Goal: Task Accomplishment & Management: Use online tool/utility

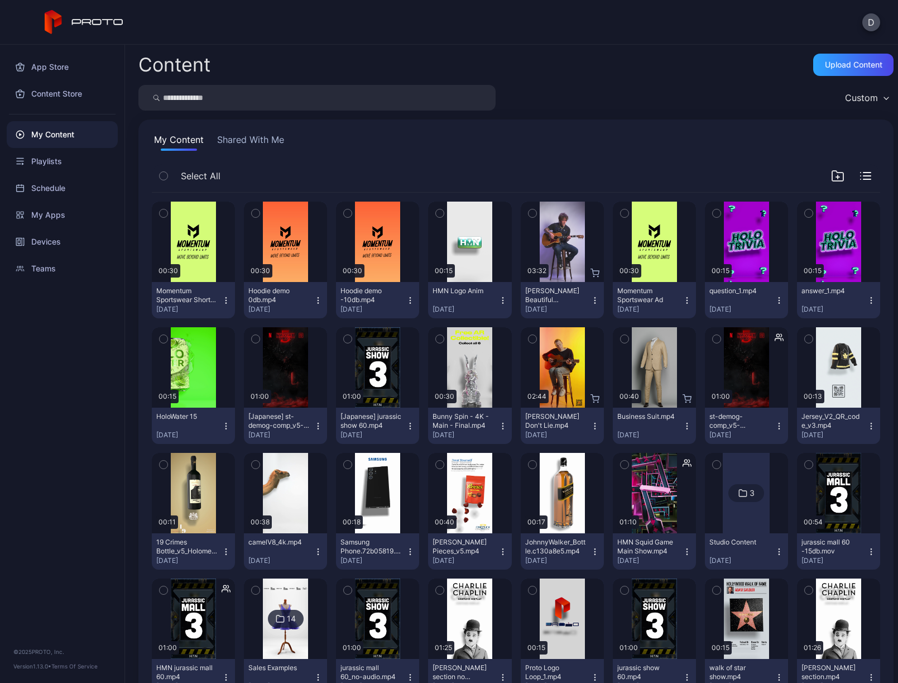
click at [52, 243] on div "Devices" at bounding box center [62, 241] width 111 height 27
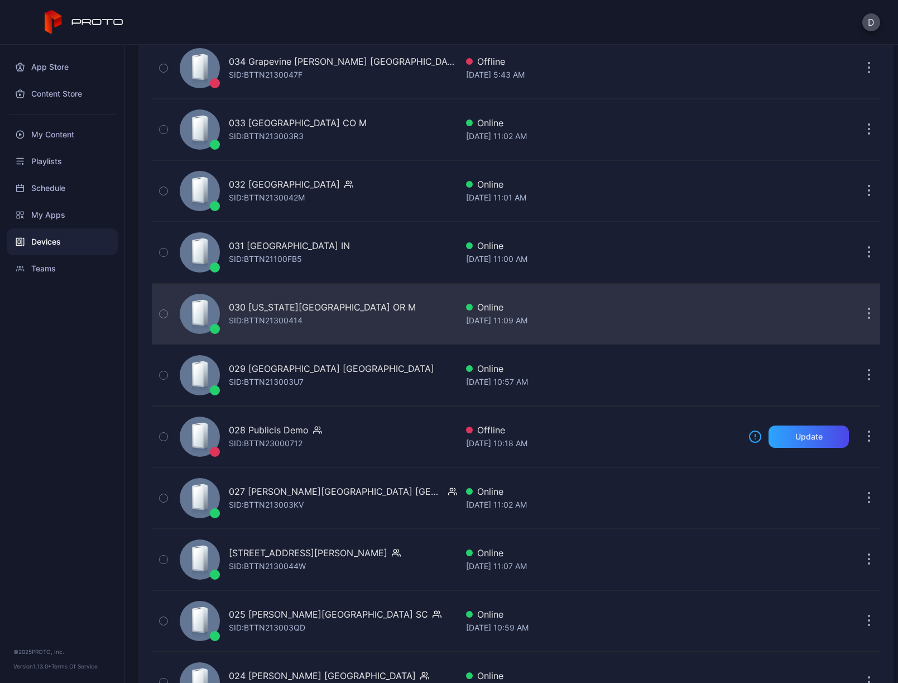
scroll to position [1006, 0]
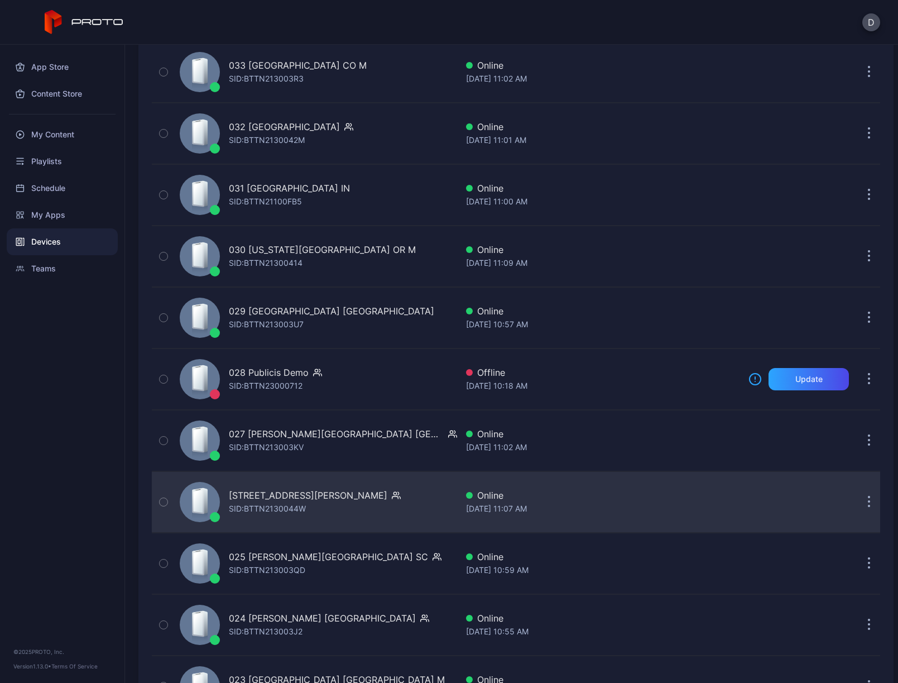
click at [377, 507] on div "026 Tyrone Square FL SID: BTTN2130044W" at bounding box center [316, 502] width 282 height 56
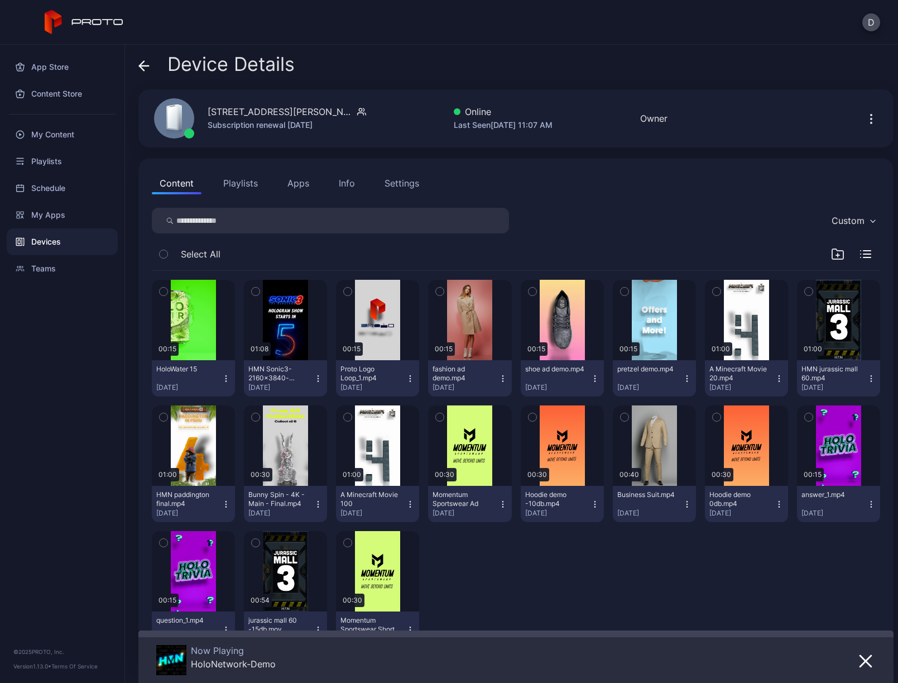
click at [354, 181] on button "Info" at bounding box center [347, 183] width 32 height 22
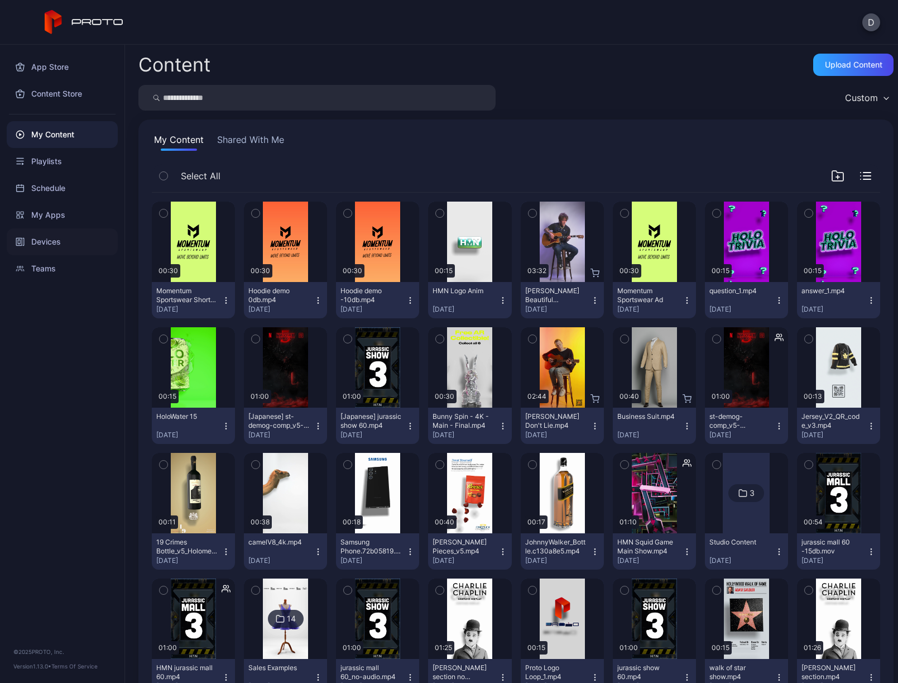
click at [72, 239] on div "Devices" at bounding box center [62, 241] width 111 height 27
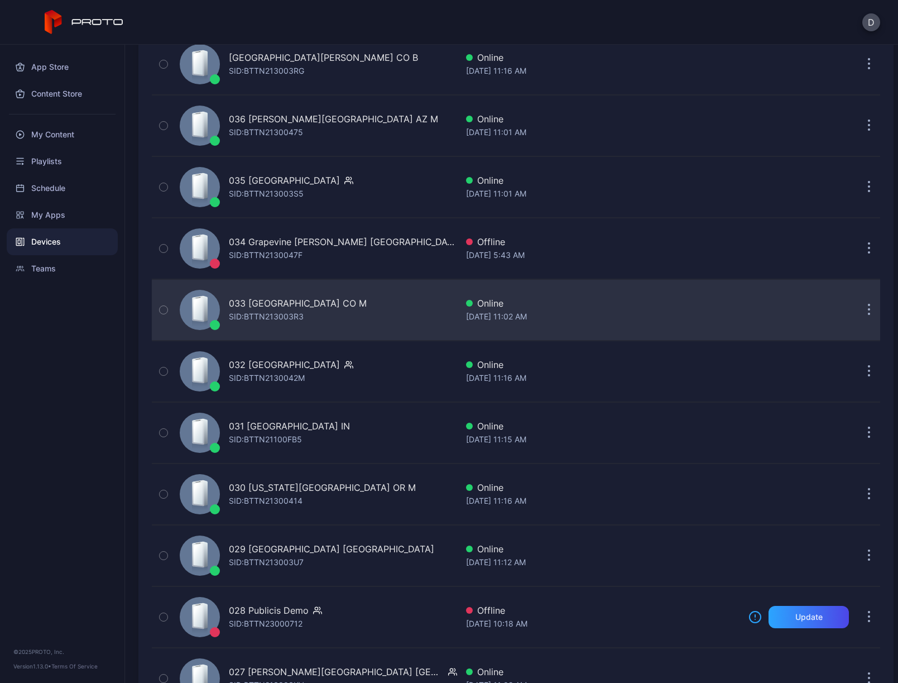
scroll to position [940, 0]
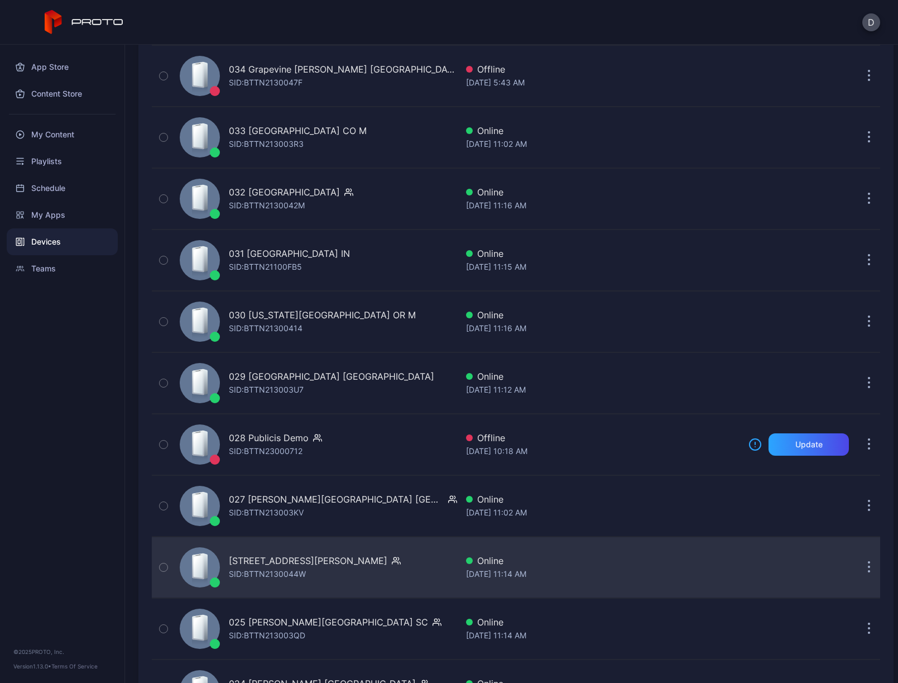
click at [404, 558] on div "026 Tyrone Square FL SID: BTTN2130044W" at bounding box center [316, 567] width 282 height 56
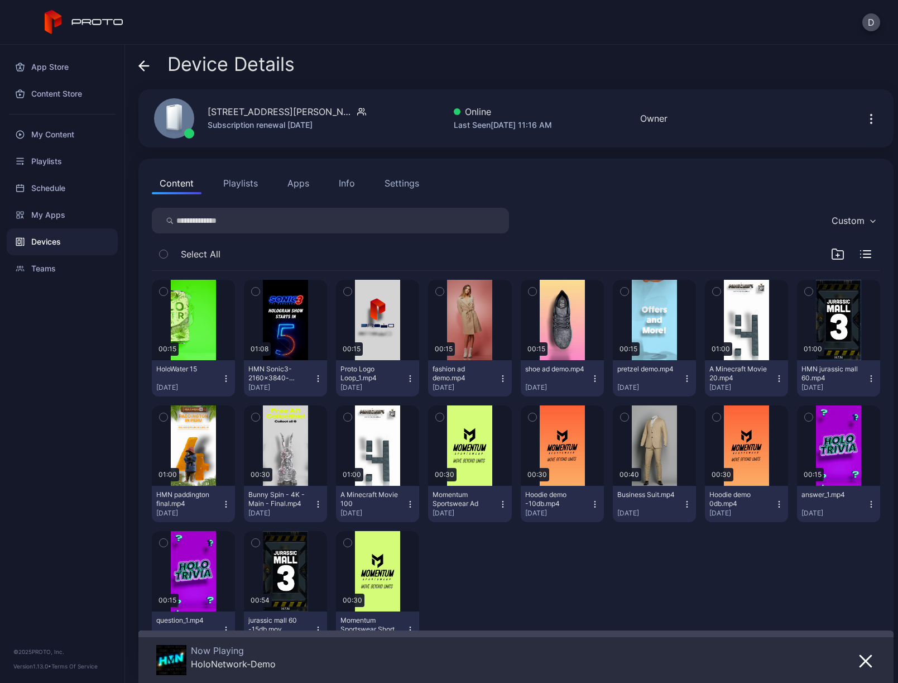
click at [143, 66] on icon at bounding box center [144, 66] width 9 height 0
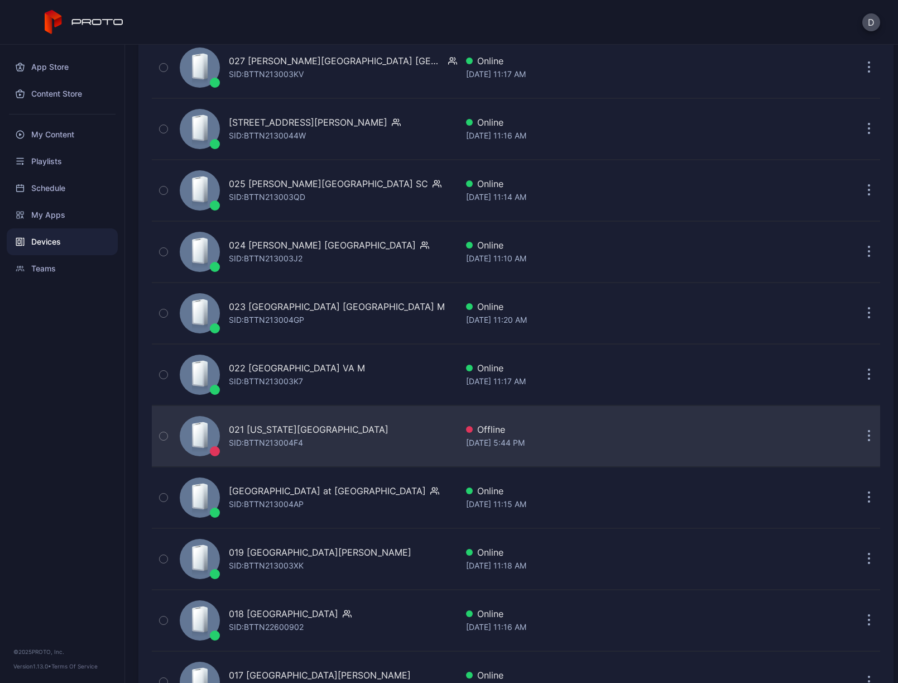
scroll to position [1386, 0]
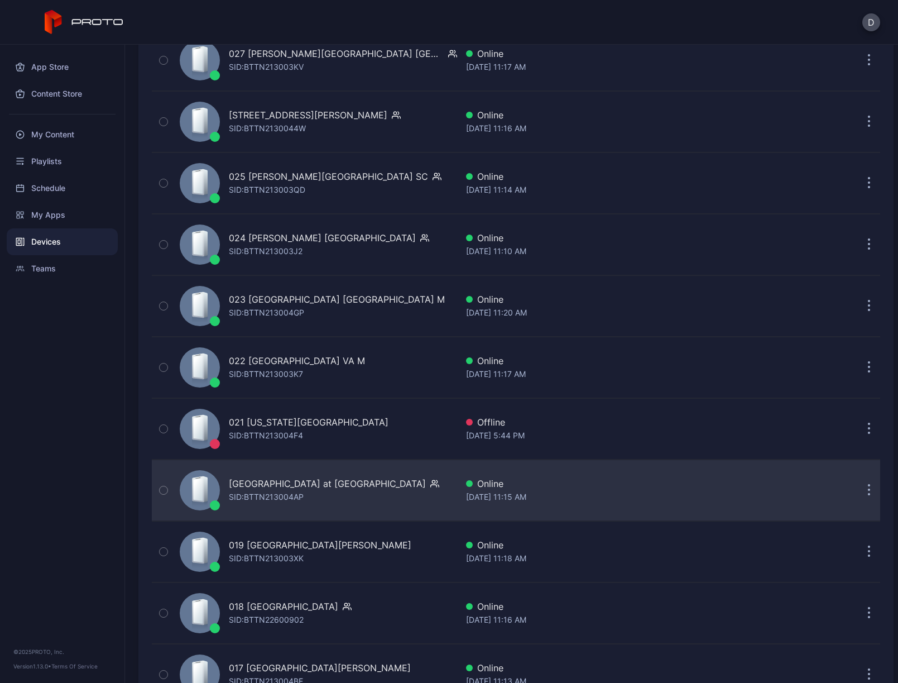
click at [760, 493] on div "020 Town Center at Boca Raton FL SID: BTTN213004AP Online Aug 28, 2025 at 11:15…" at bounding box center [516, 490] width 728 height 56
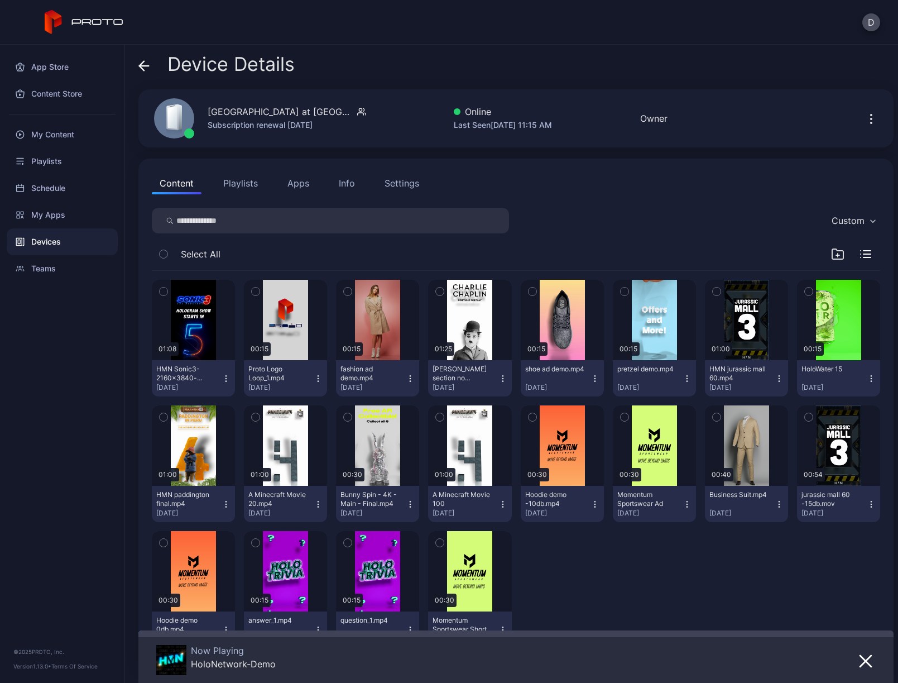
click at [865, 116] on icon "button" at bounding box center [871, 118] width 13 height 13
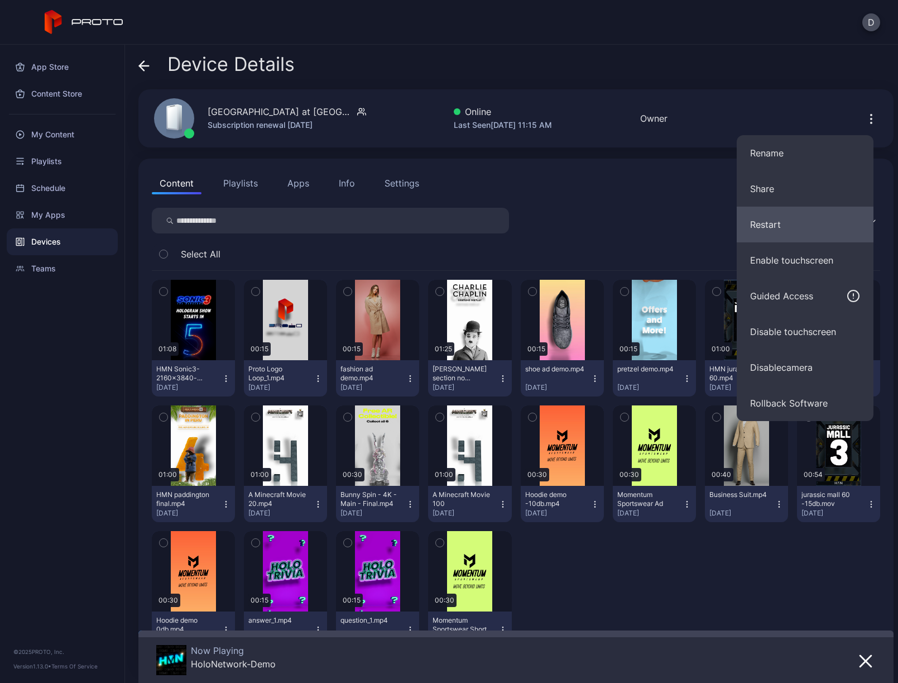
click at [806, 225] on button "Restart" at bounding box center [805, 225] width 137 height 36
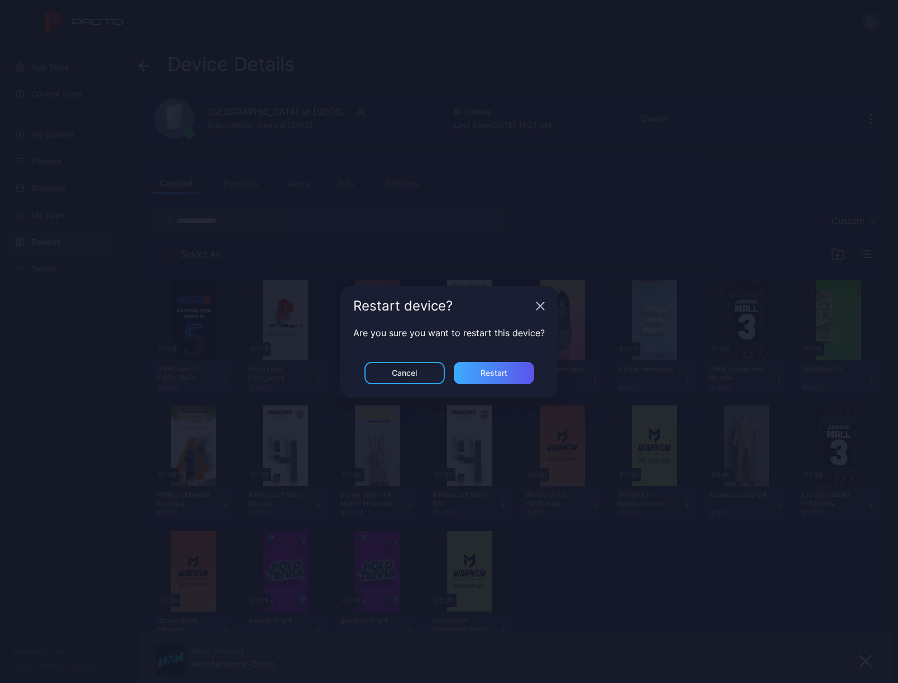
click at [497, 376] on div "Restart" at bounding box center [494, 372] width 27 height 9
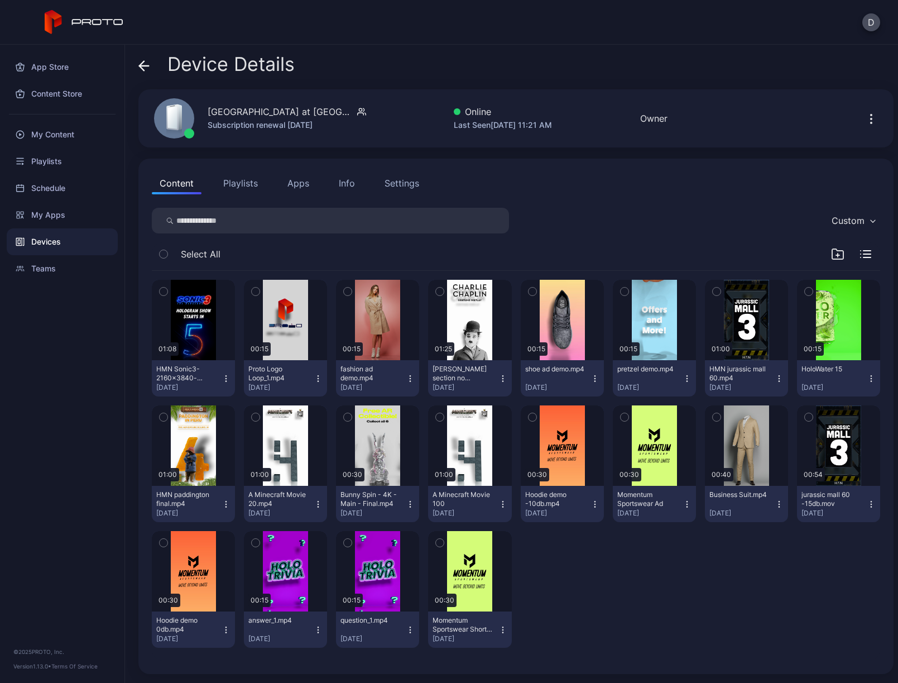
click at [144, 65] on icon at bounding box center [143, 65] width 11 height 11
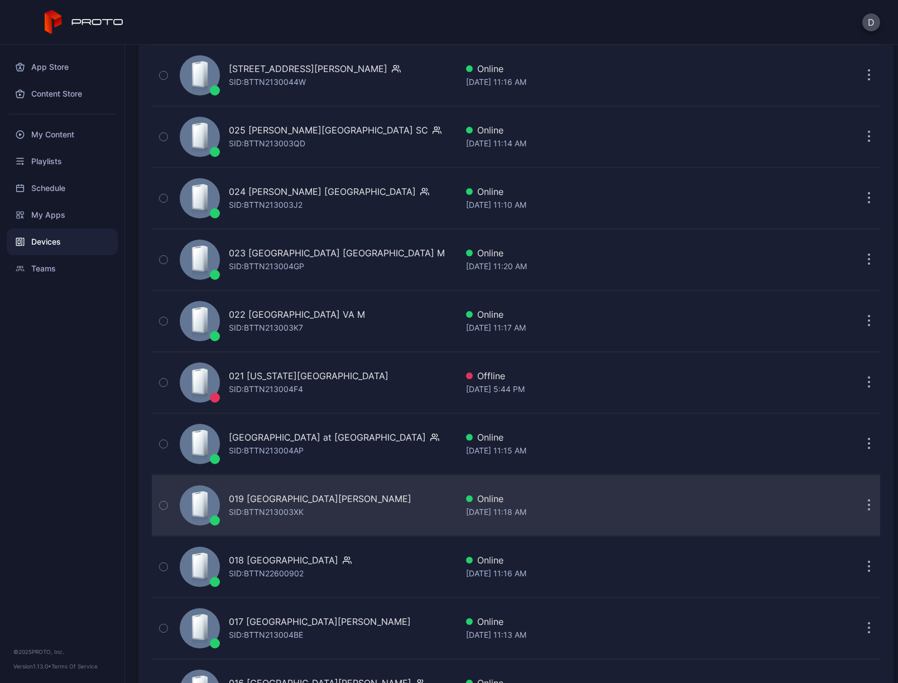
scroll to position [1515, 0]
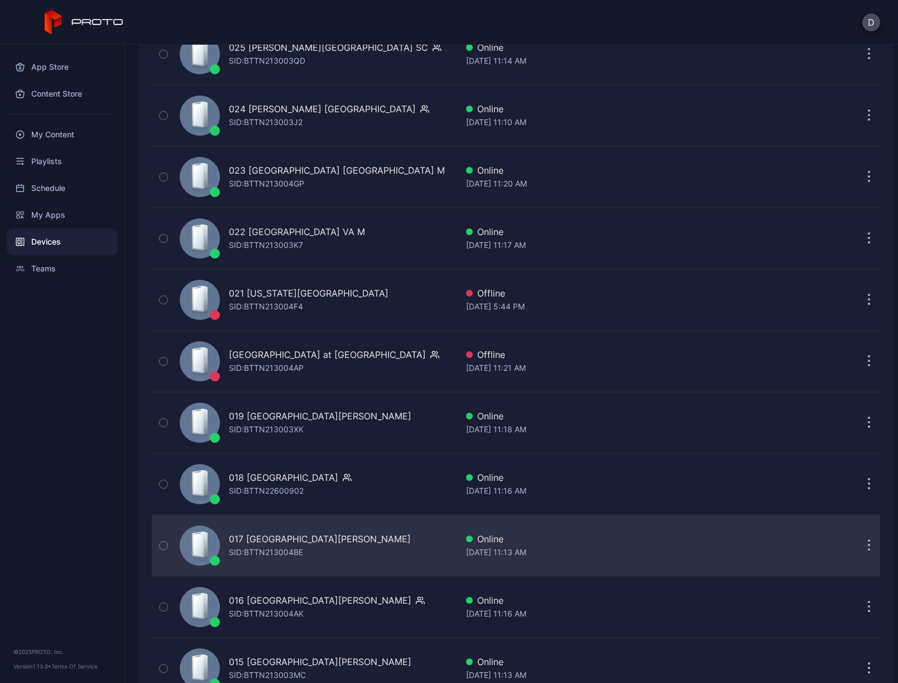
click at [859, 544] on button "button" at bounding box center [869, 545] width 22 height 22
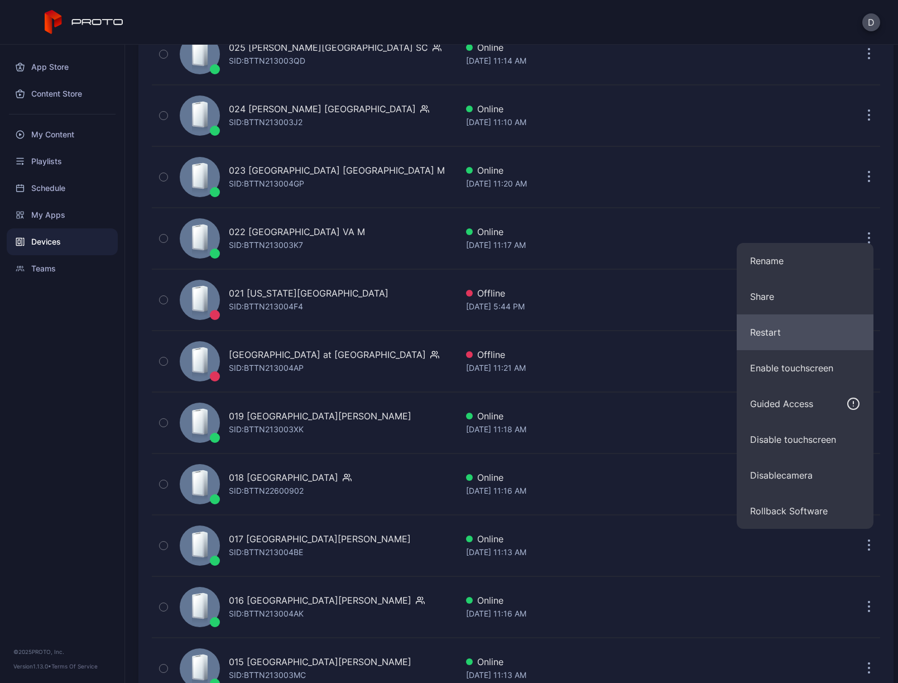
click at [780, 331] on button "Restart" at bounding box center [805, 332] width 137 height 36
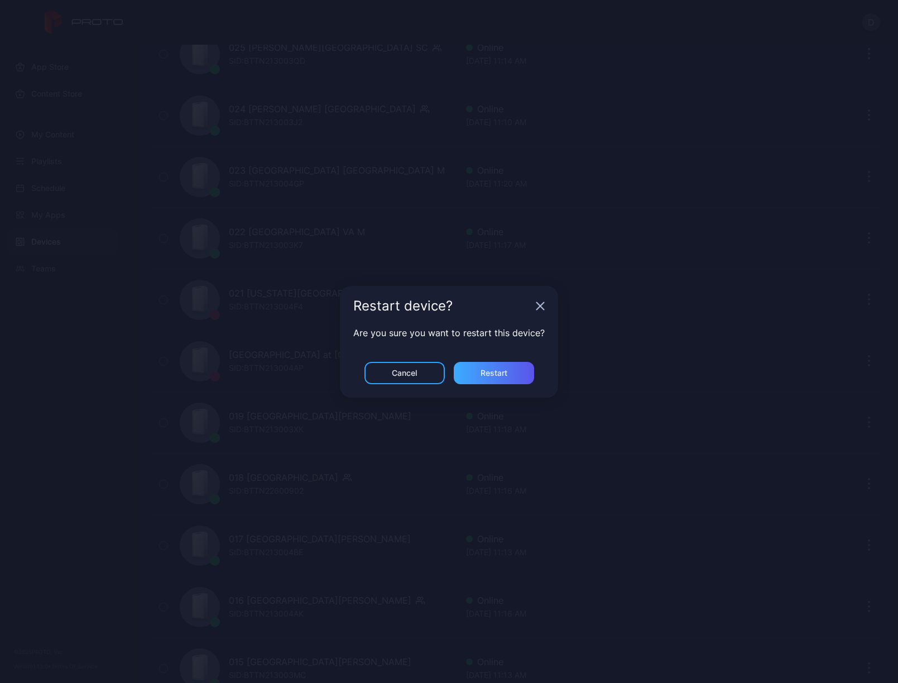
click at [477, 372] on div "Restart" at bounding box center [494, 373] width 80 height 22
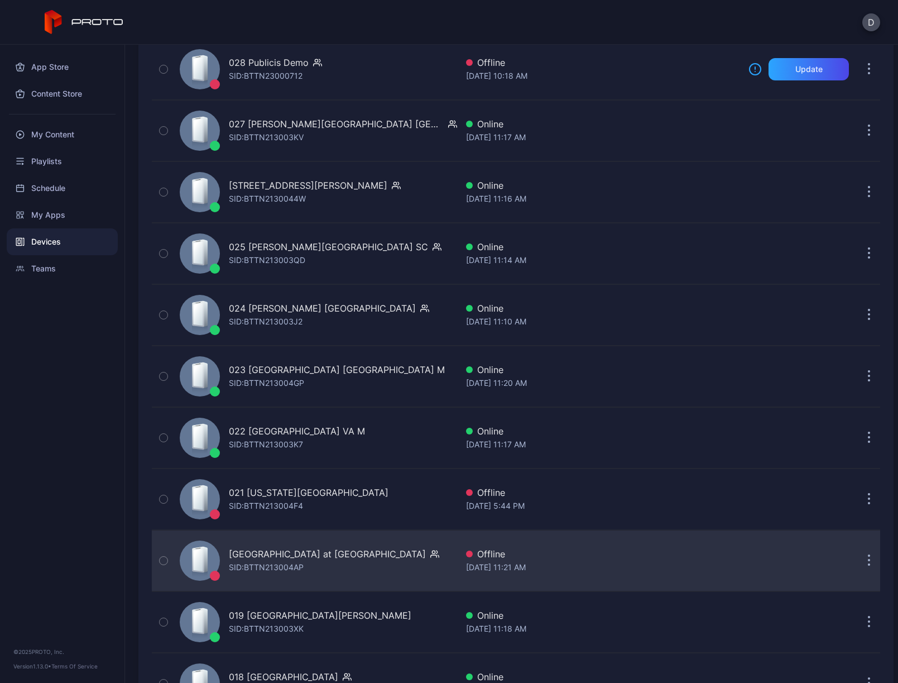
scroll to position [1308, 0]
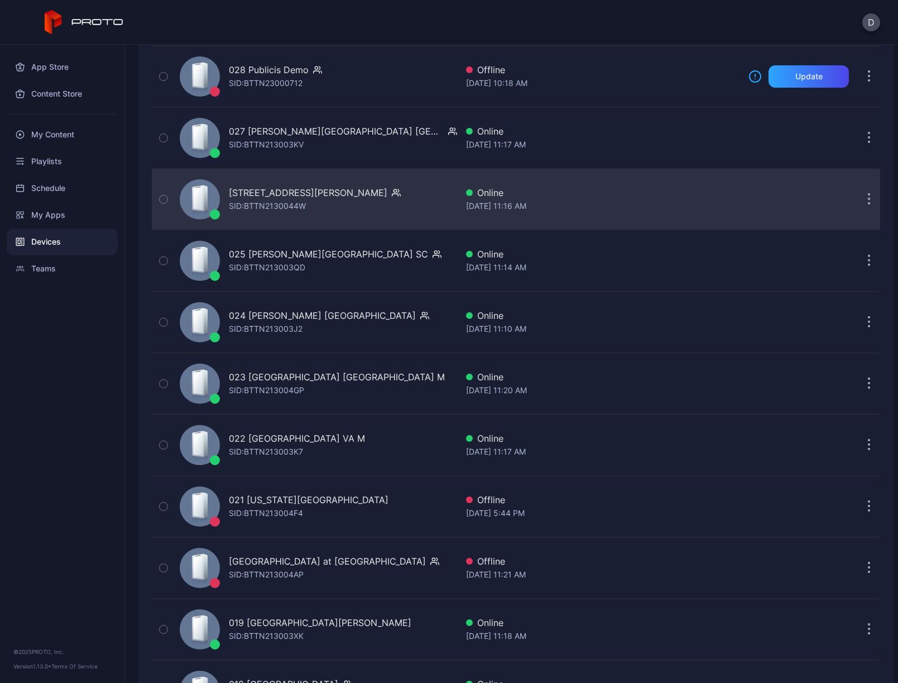
click at [868, 199] on icon "button" at bounding box center [869, 200] width 2 height 2
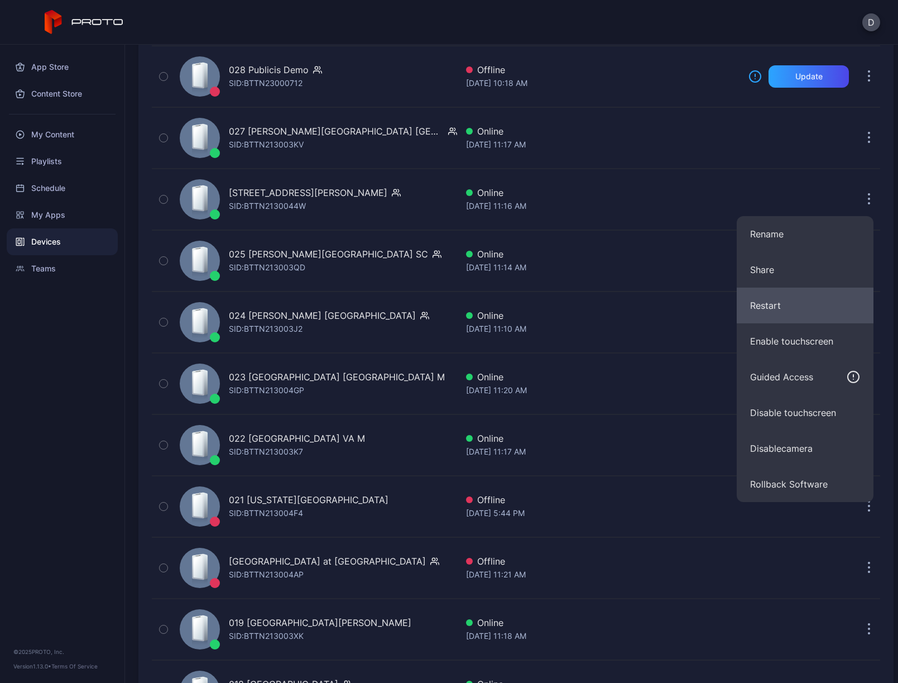
click at [784, 304] on button "Restart" at bounding box center [805, 305] width 137 height 36
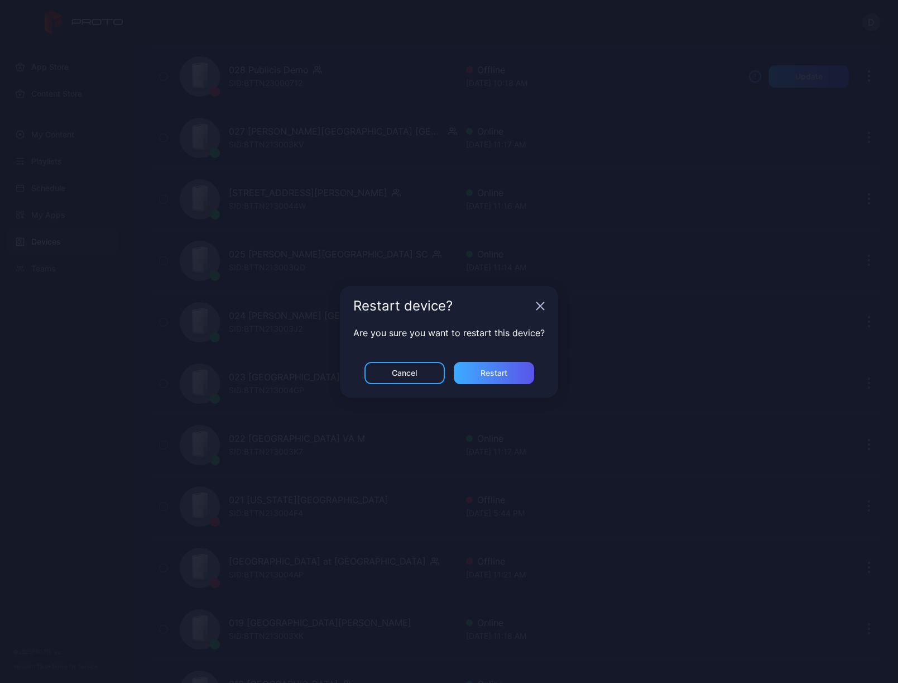
click at [481, 373] on div "Restart" at bounding box center [494, 372] width 27 height 9
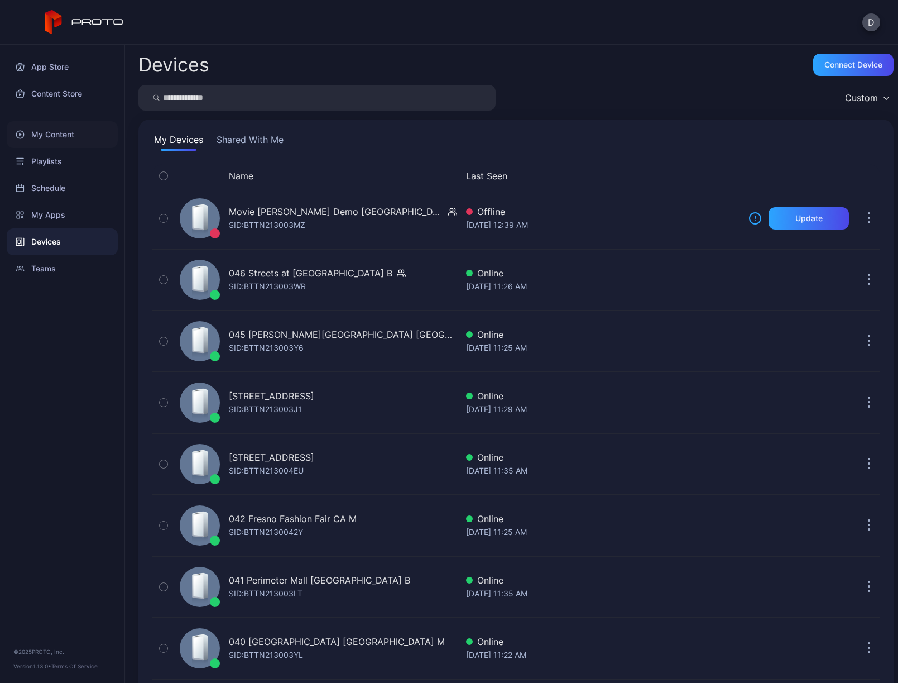
click at [55, 140] on div "My Content" at bounding box center [62, 134] width 111 height 27
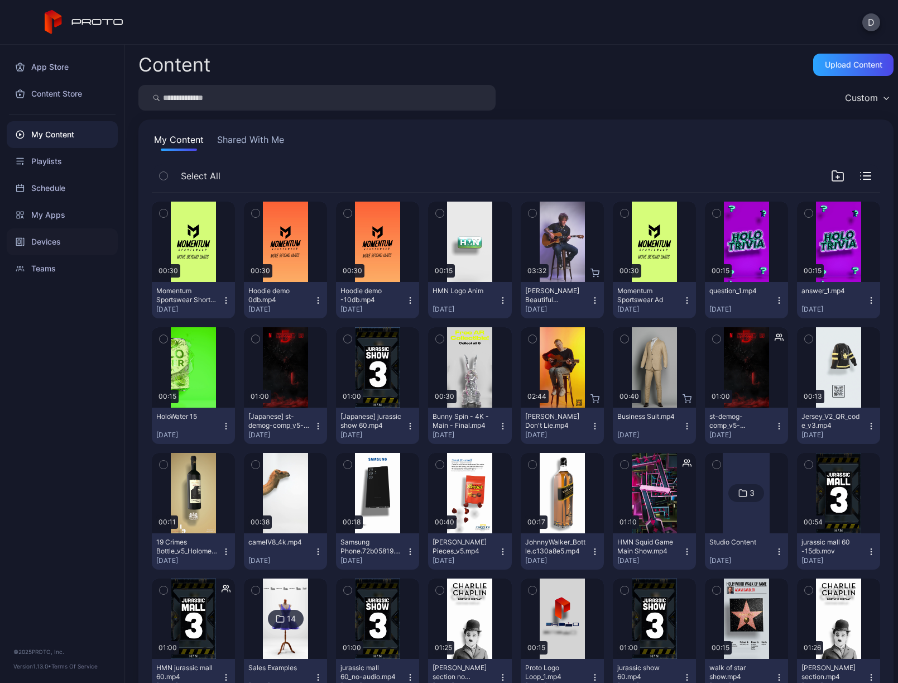
click at [62, 237] on div "Devices" at bounding box center [62, 241] width 111 height 27
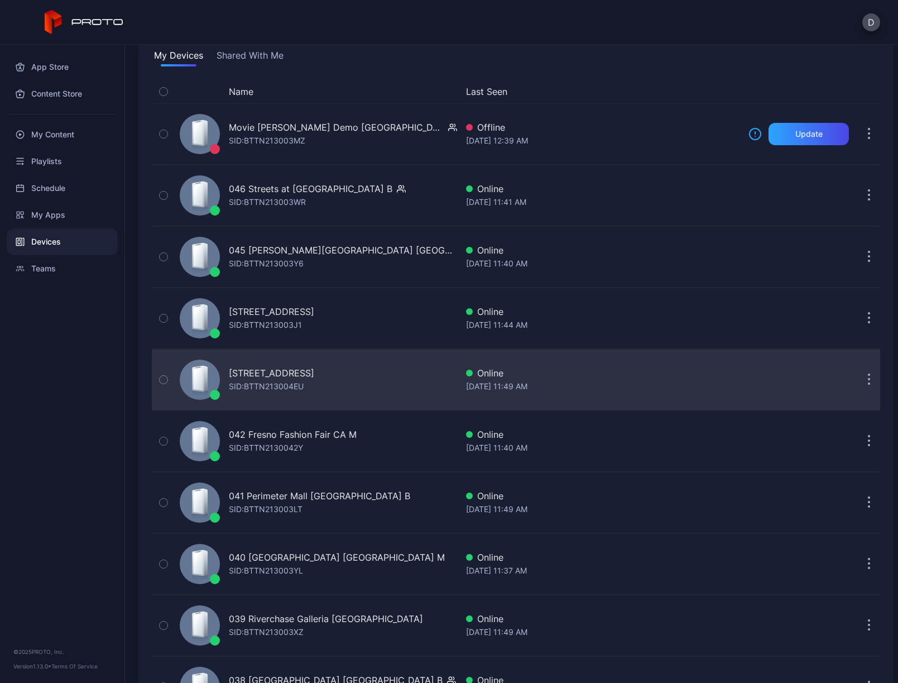
scroll to position [92, 0]
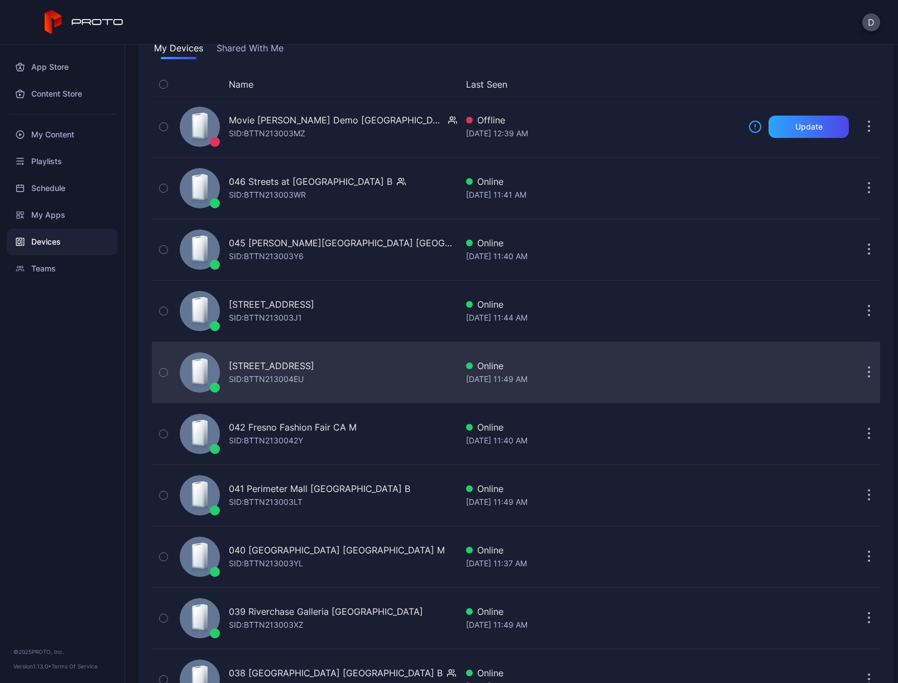
click at [384, 372] on div "043 North Star Mall TX B SID: BTTN213004EU" at bounding box center [316, 372] width 282 height 56
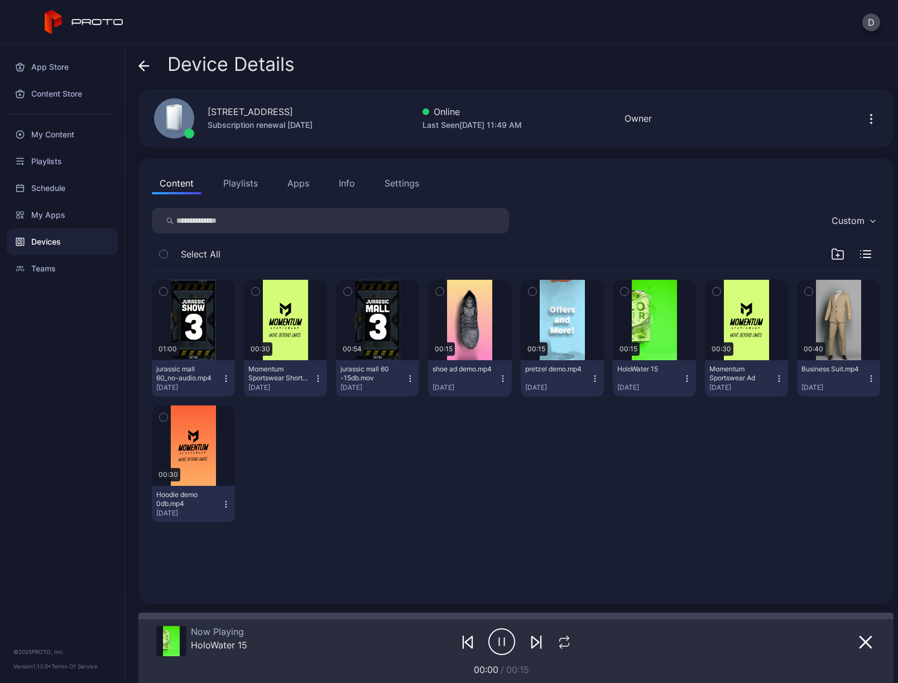
click at [347, 184] on div "Info" at bounding box center [347, 182] width 16 height 13
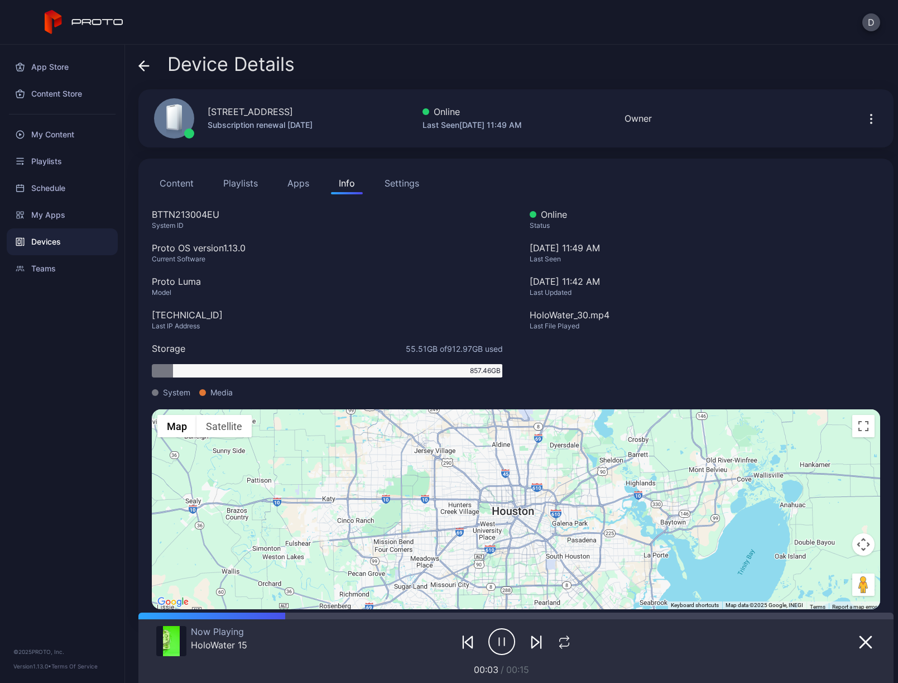
click at [298, 184] on button "Apps" at bounding box center [298, 183] width 37 height 22
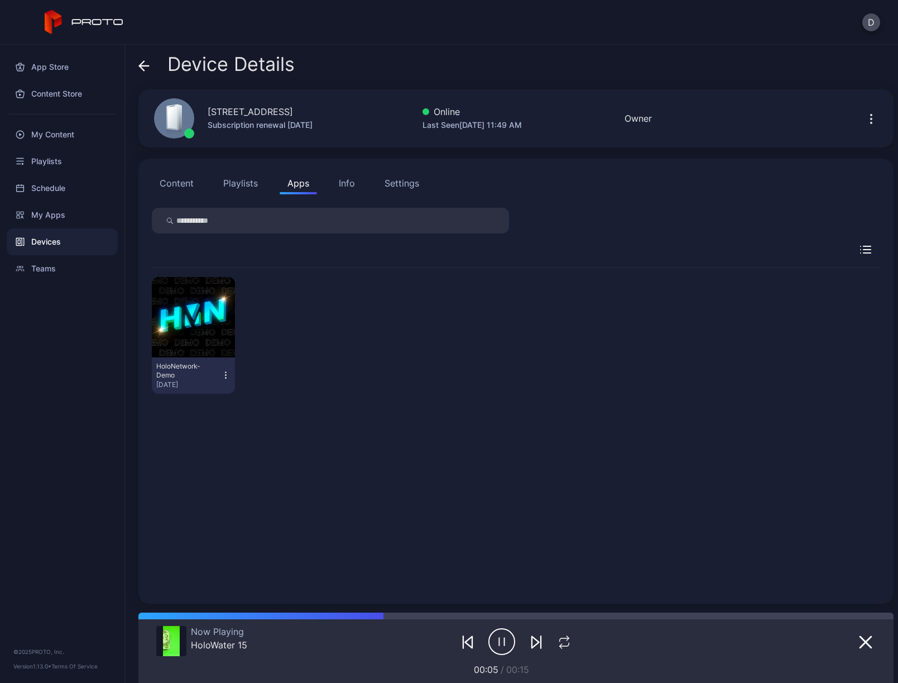
click at [225, 375] on icon "button" at bounding box center [225, 374] width 1 height 1
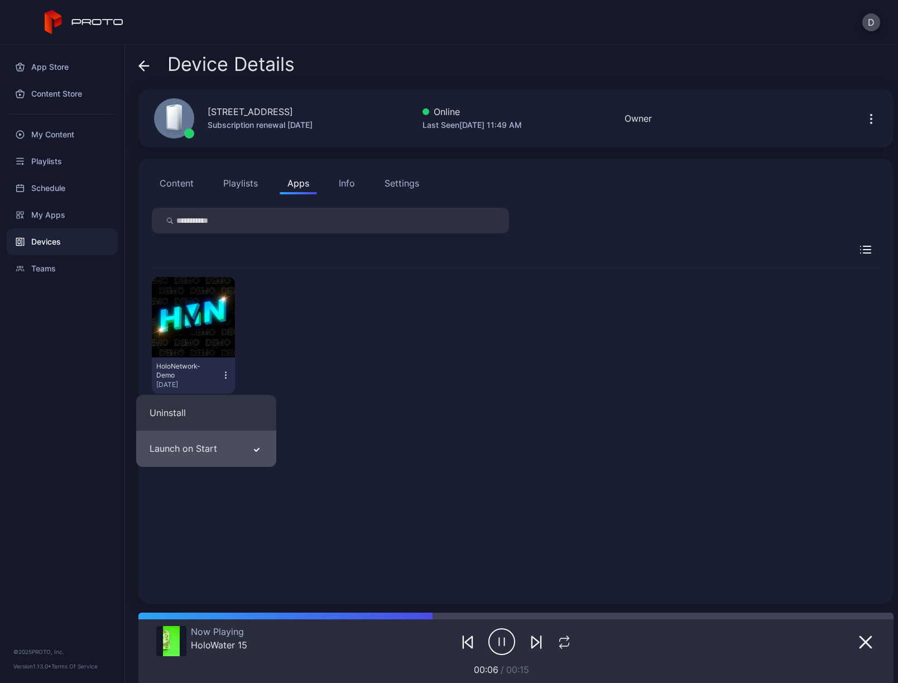
click at [230, 449] on button "Launch on Start" at bounding box center [206, 448] width 140 height 36
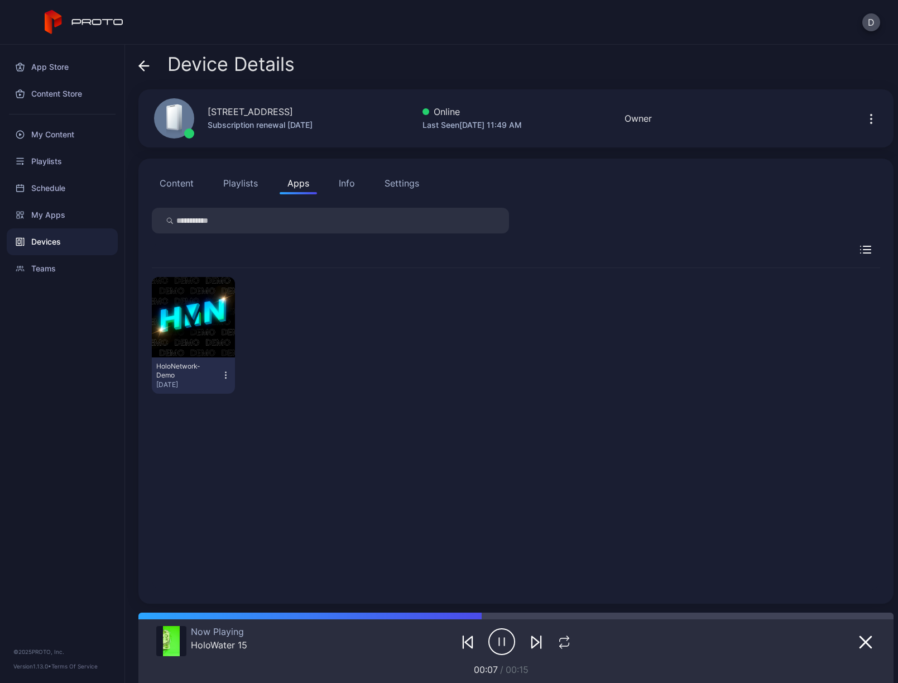
click at [174, 184] on button "Content" at bounding box center [177, 183] width 50 height 22
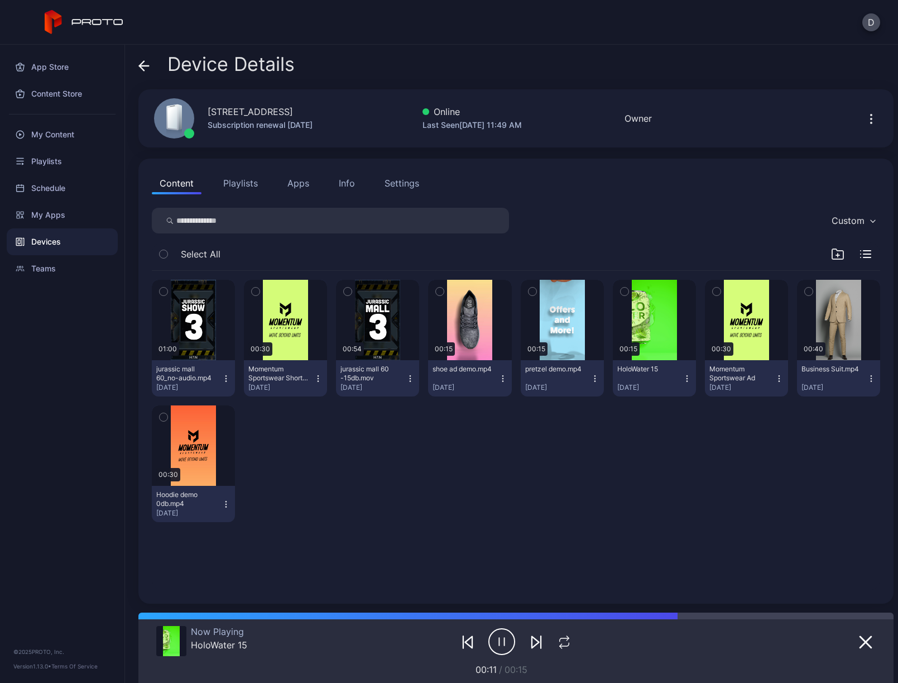
click at [683, 378] on icon "button" at bounding box center [687, 378] width 9 height 9
click at [865, 119] on icon "button" at bounding box center [871, 118] width 13 height 13
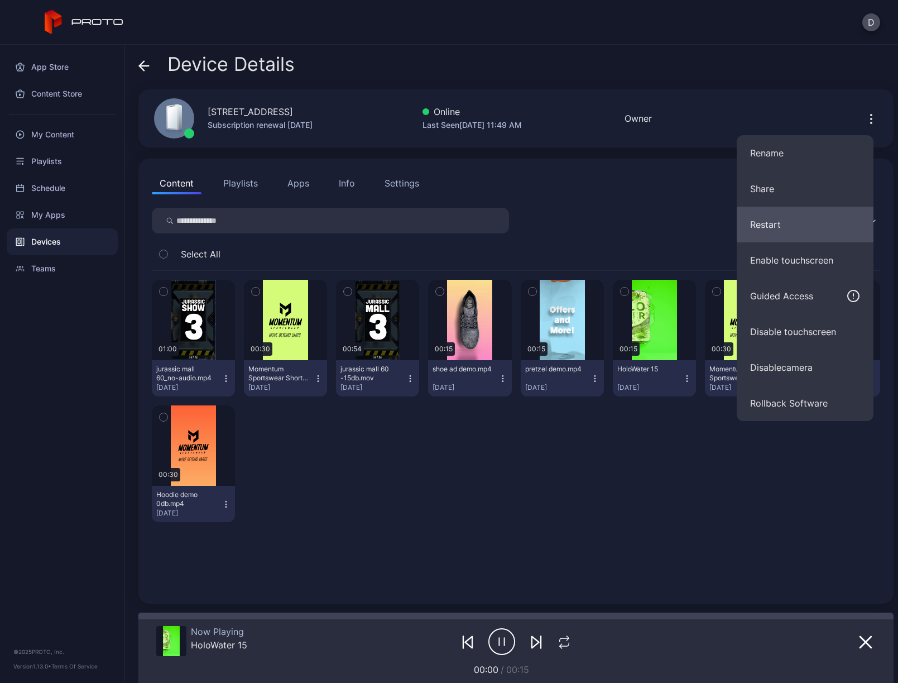
click at [786, 224] on button "Restart" at bounding box center [805, 225] width 137 height 36
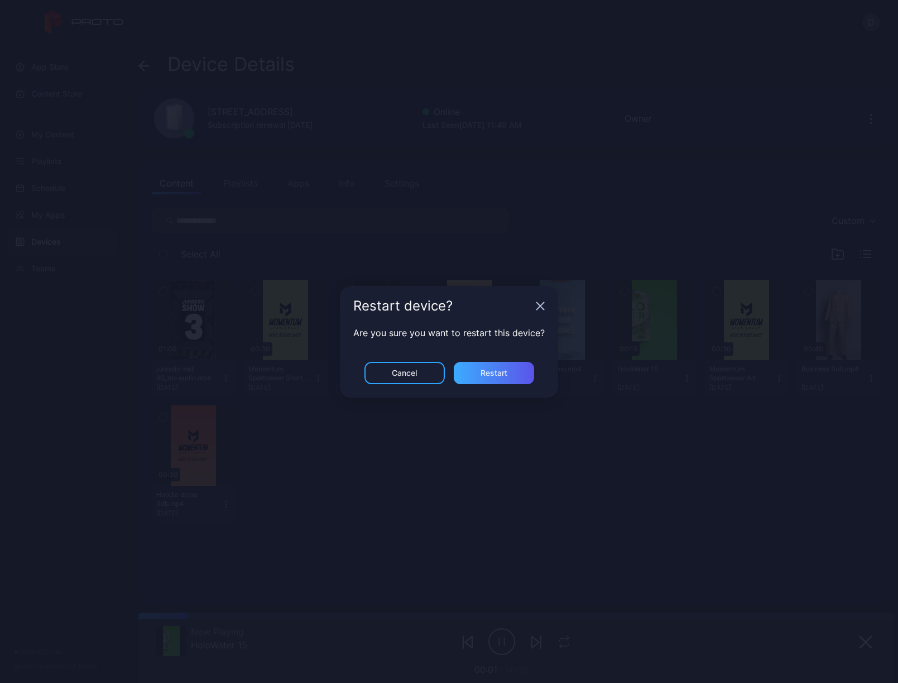
click at [487, 377] on div "Restart" at bounding box center [494, 373] width 80 height 22
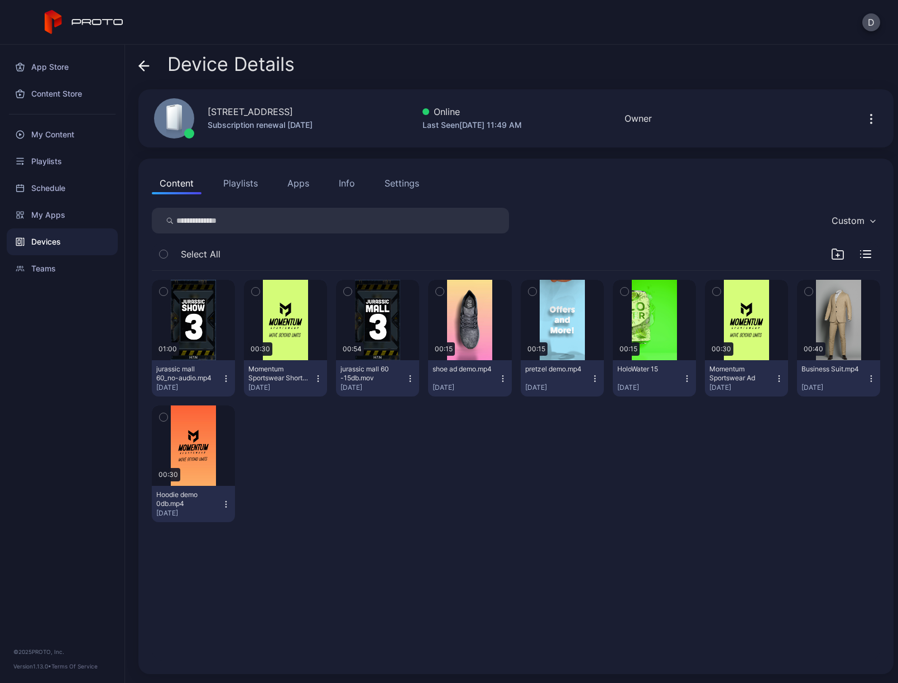
click at [145, 65] on icon at bounding box center [143, 65] width 11 height 11
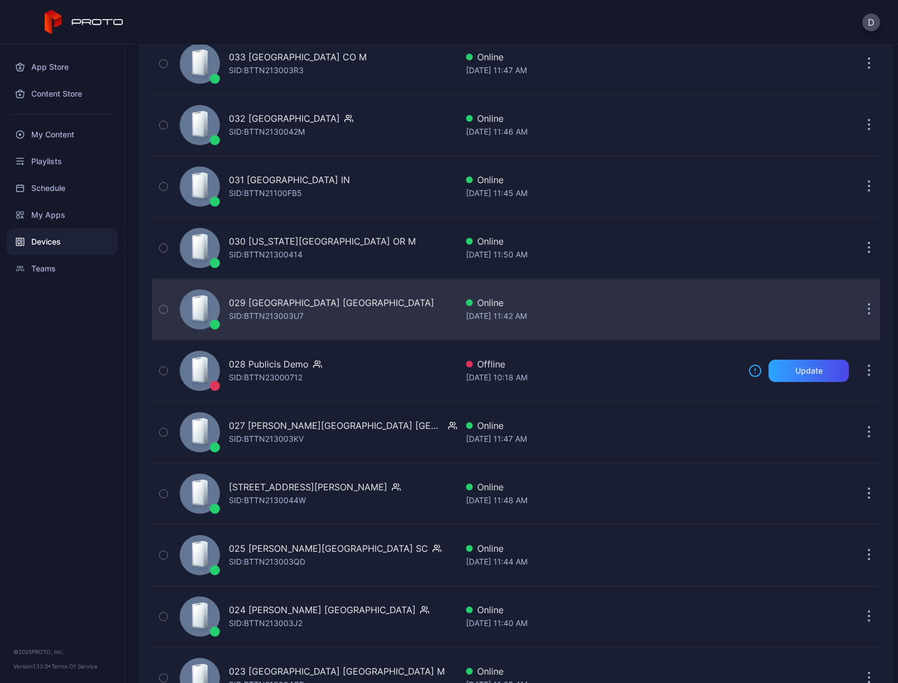
scroll to position [1021, 0]
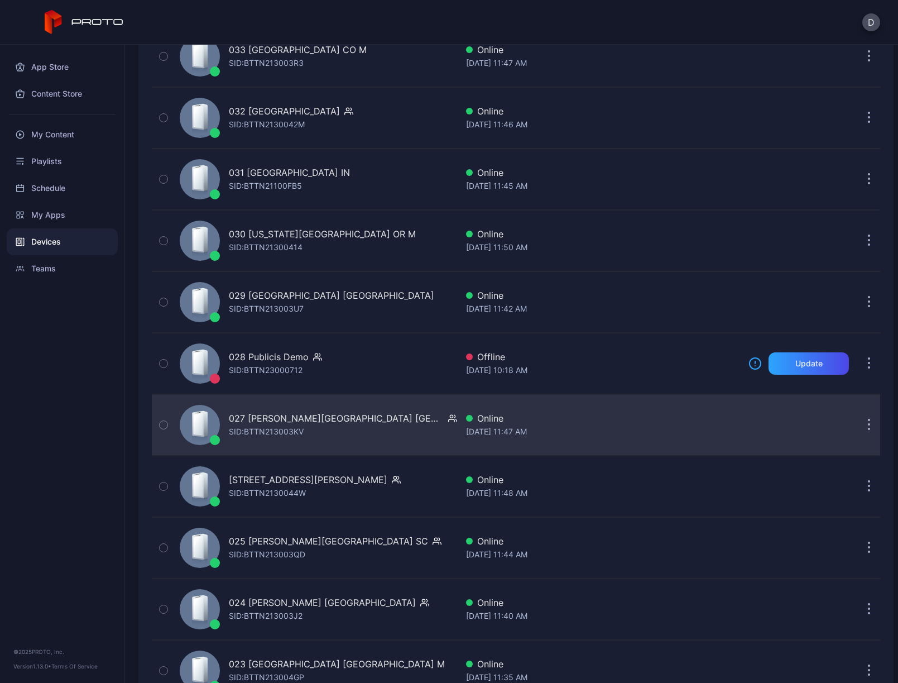
click at [868, 422] on icon "button" at bounding box center [869, 425] width 3 height 13
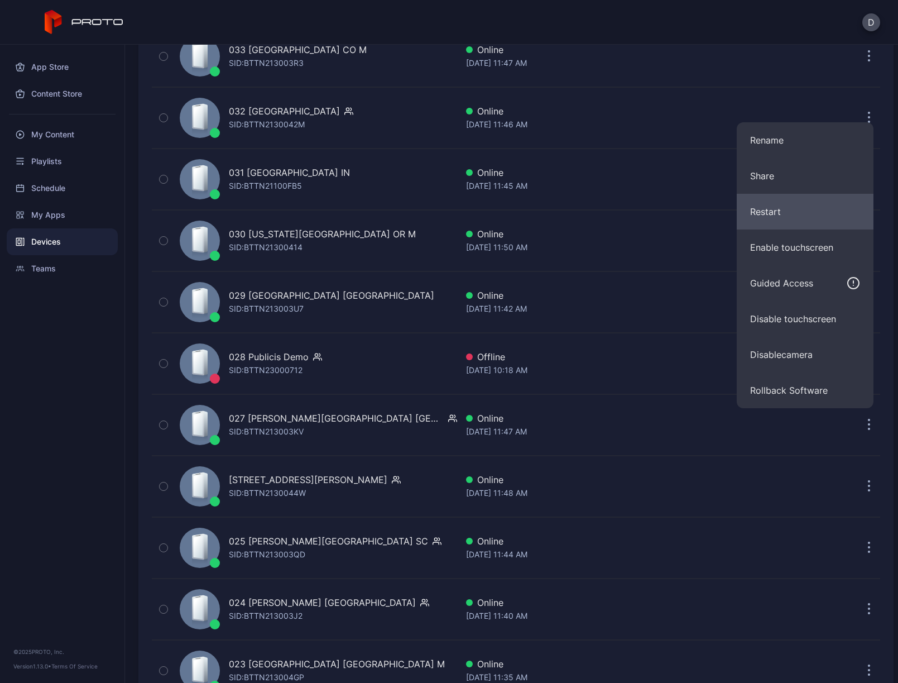
click at [788, 208] on button "Restart" at bounding box center [805, 212] width 137 height 36
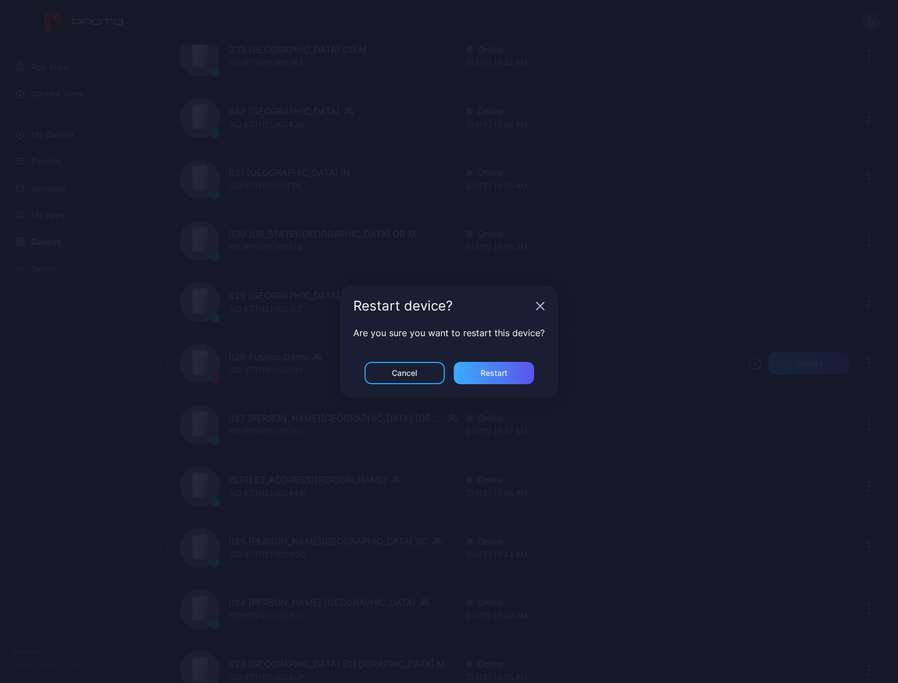
click at [492, 376] on div "Restart" at bounding box center [494, 372] width 27 height 9
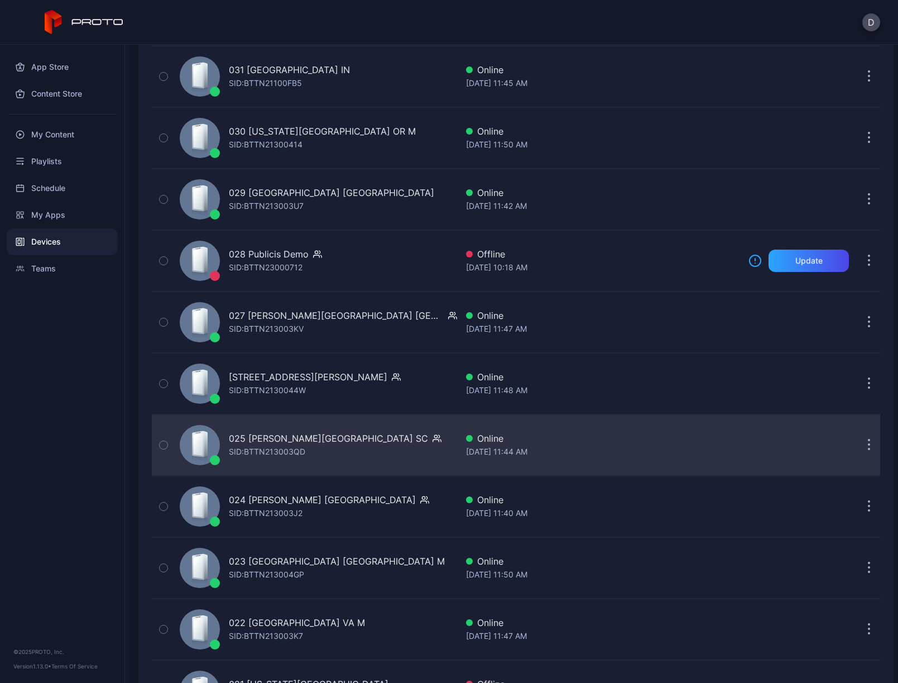
scroll to position [1131, 0]
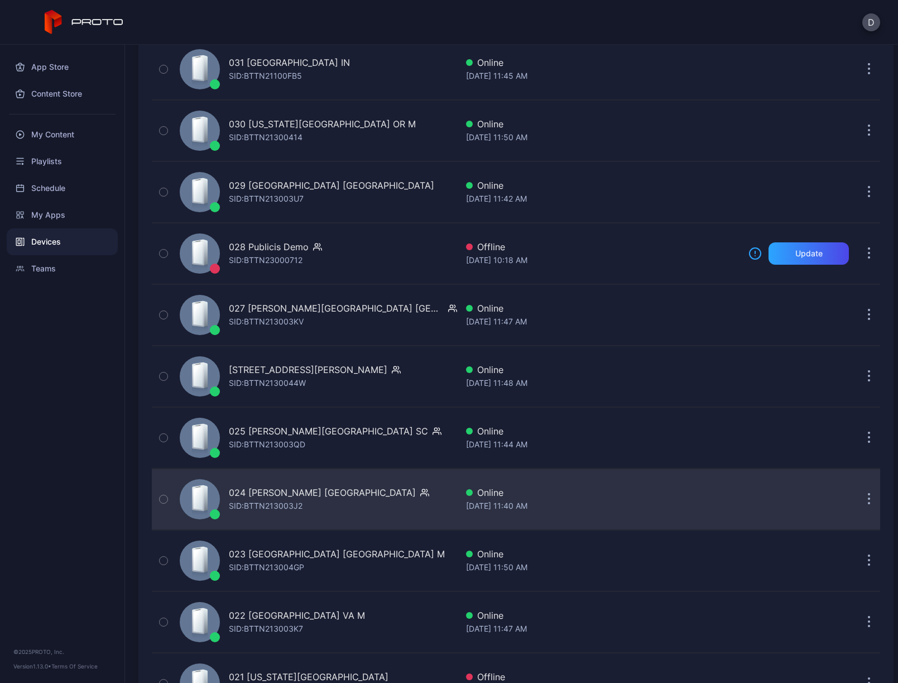
click at [858, 498] on button "button" at bounding box center [869, 499] width 22 height 22
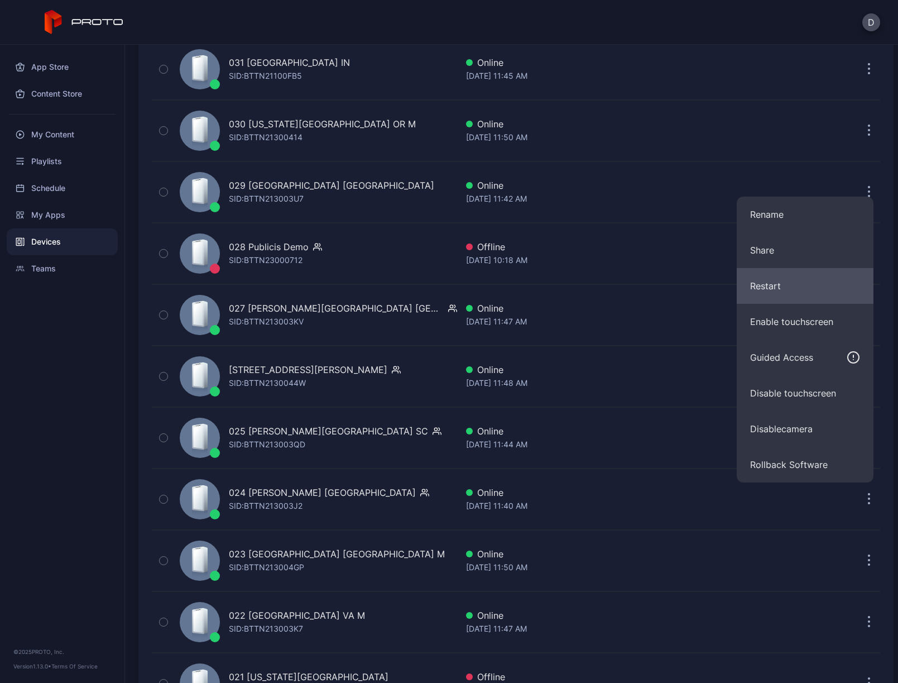
click at [794, 286] on button "Restart" at bounding box center [805, 286] width 137 height 36
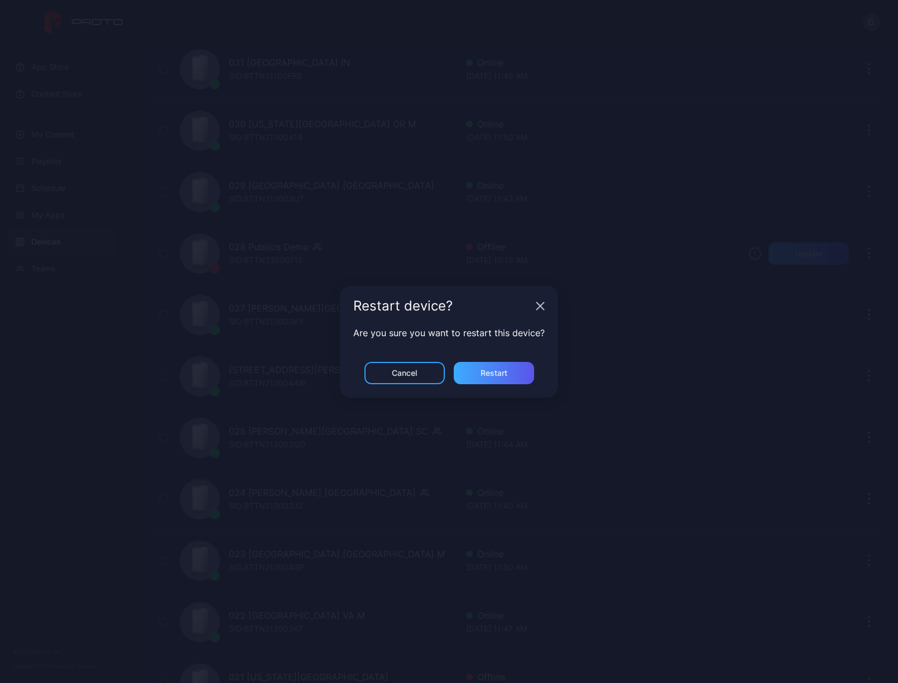
click at [506, 369] on div "Restart" at bounding box center [494, 372] width 27 height 9
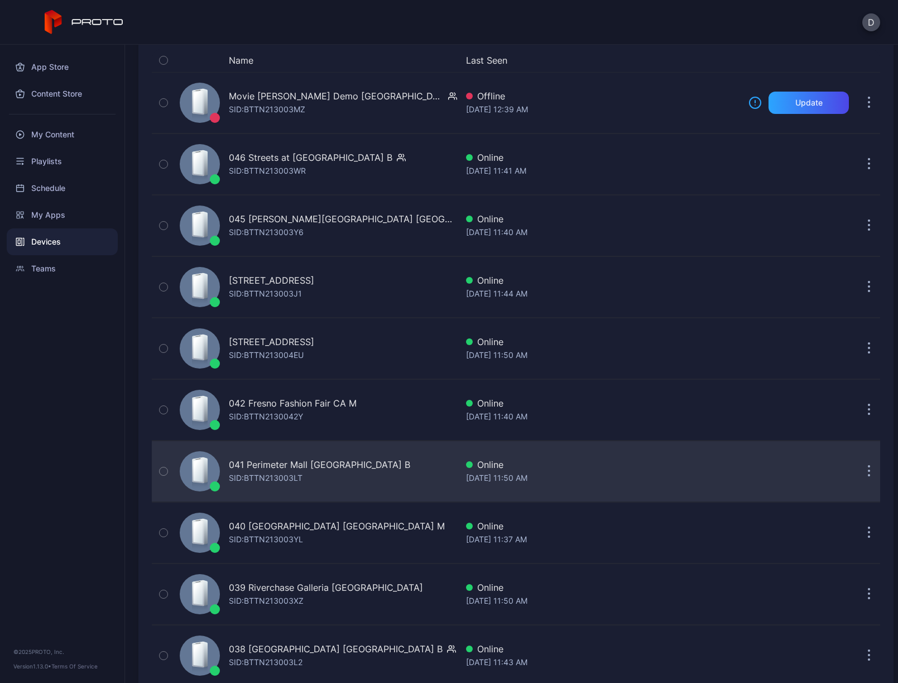
scroll to position [108, 0]
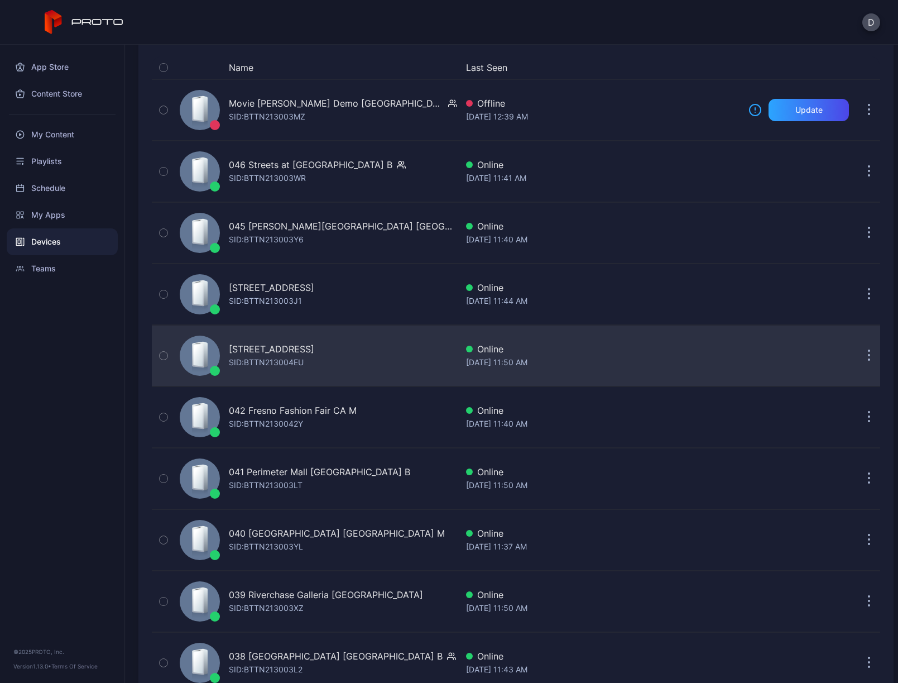
click at [387, 358] on div "043 North Star Mall TX B SID: BTTN213004EU" at bounding box center [316, 356] width 282 height 56
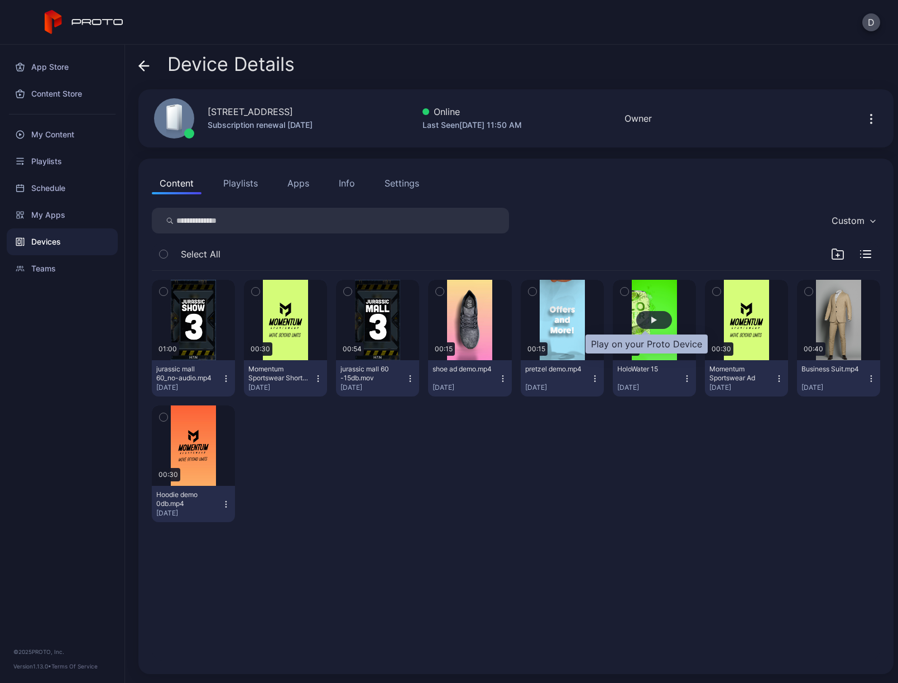
click at [651, 317] on div "button" at bounding box center [654, 319] width 6 height 7
click at [865, 120] on icon "button" at bounding box center [871, 118] width 13 height 13
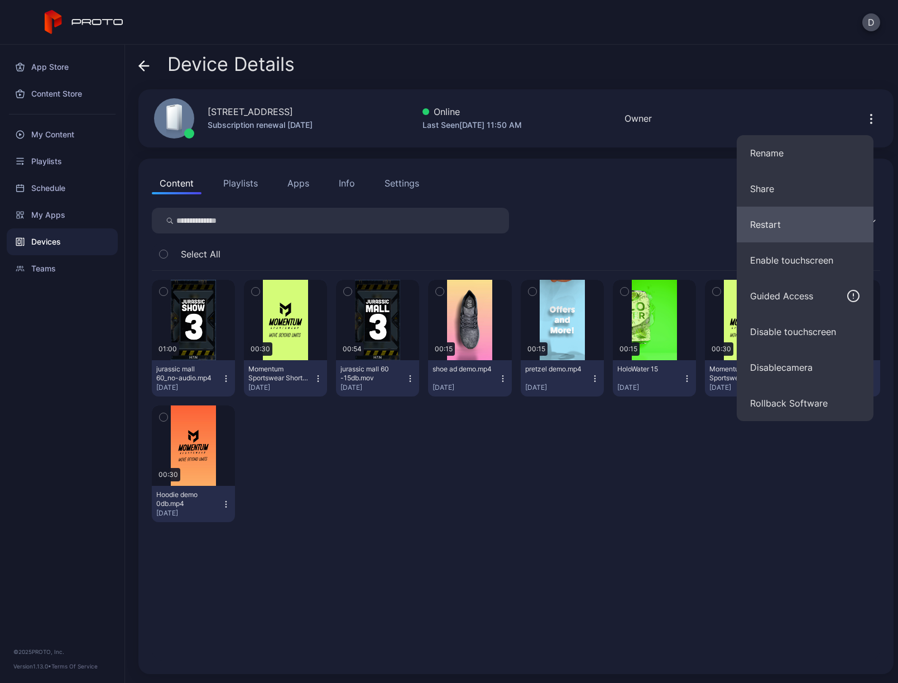
click at [786, 230] on button "Restart" at bounding box center [805, 225] width 137 height 36
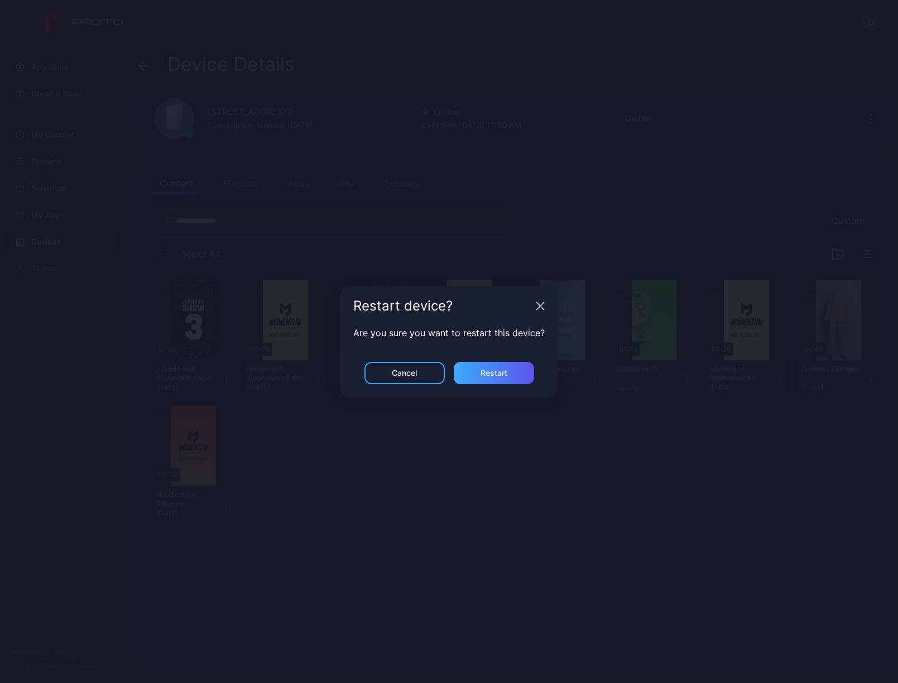
click at [511, 370] on div "Restart" at bounding box center [494, 373] width 80 height 22
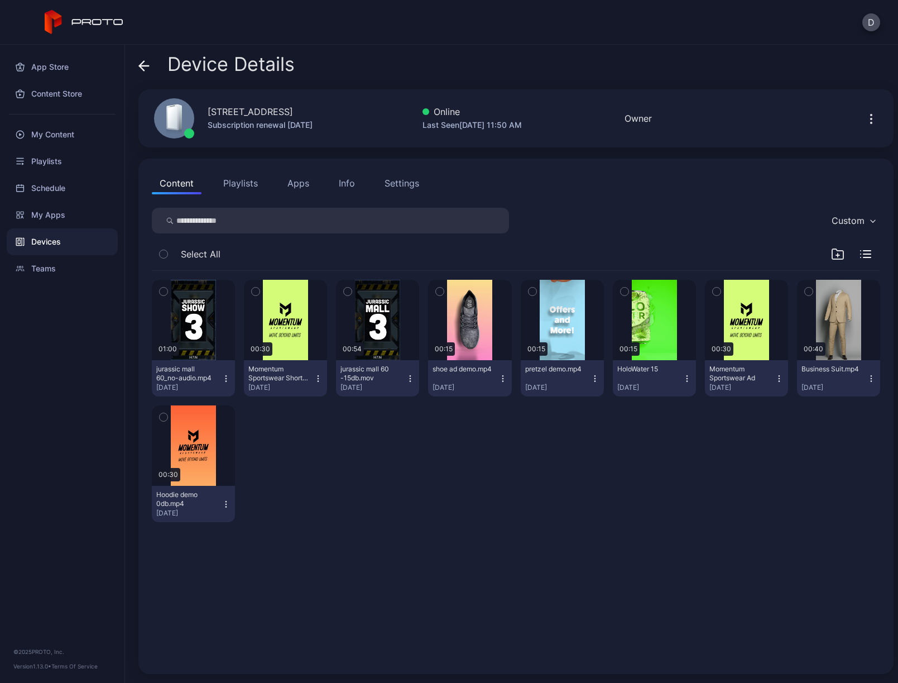
click at [145, 65] on icon at bounding box center [143, 65] width 11 height 11
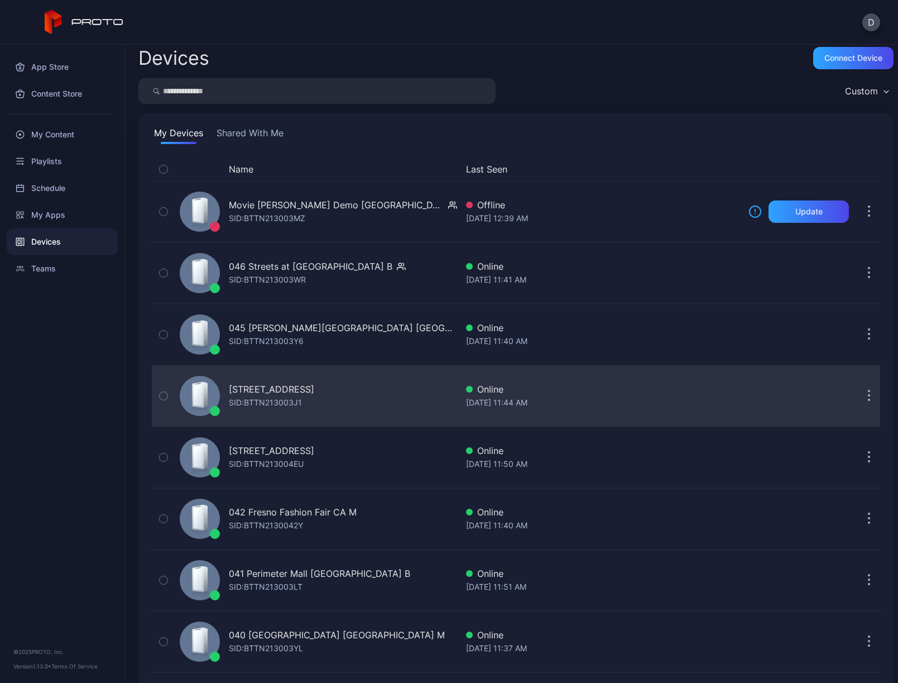
scroll to position [14, 0]
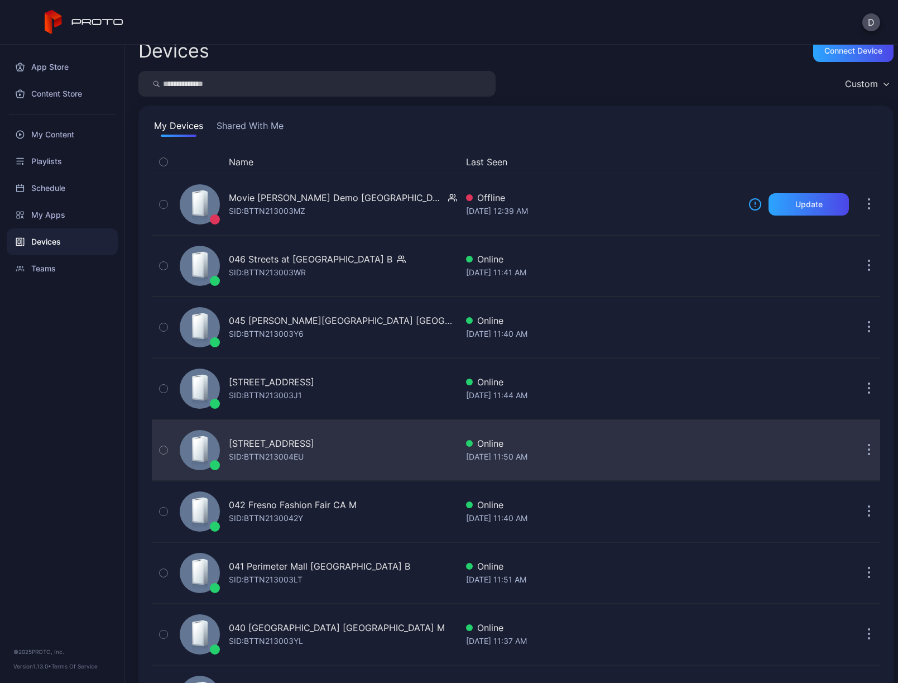
click at [379, 439] on div "043 North Star Mall TX B SID: BTTN213004EU" at bounding box center [316, 450] width 282 height 56
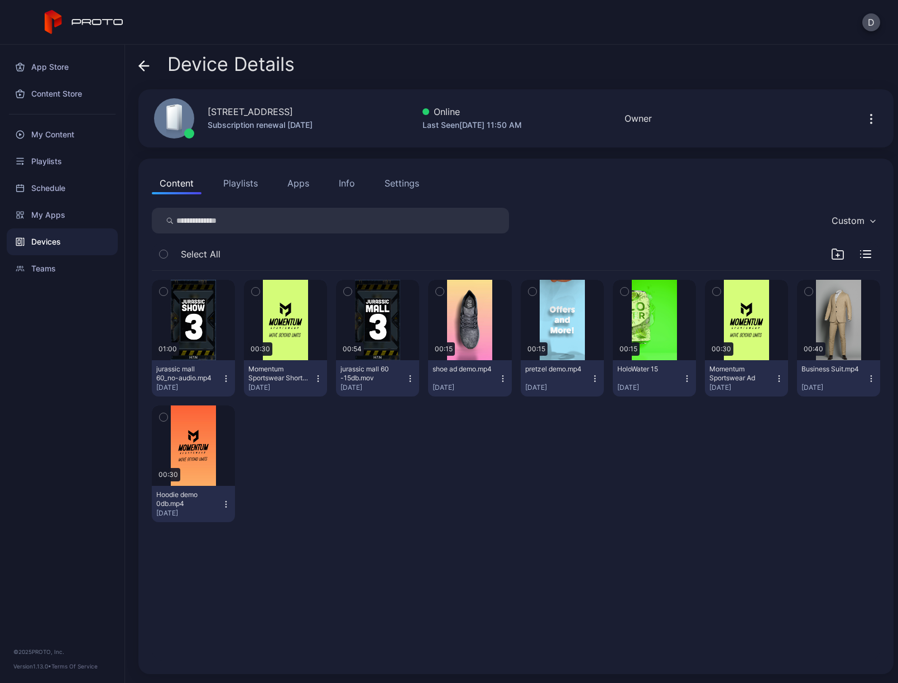
click at [353, 183] on div "Info" at bounding box center [347, 182] width 16 height 13
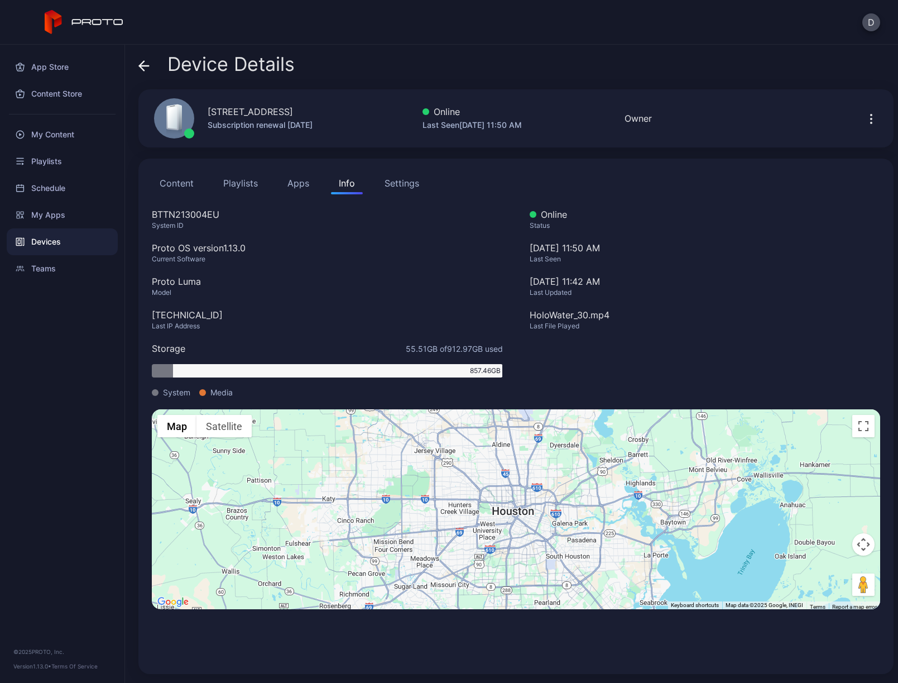
click at [184, 185] on button "Content" at bounding box center [177, 183] width 50 height 22
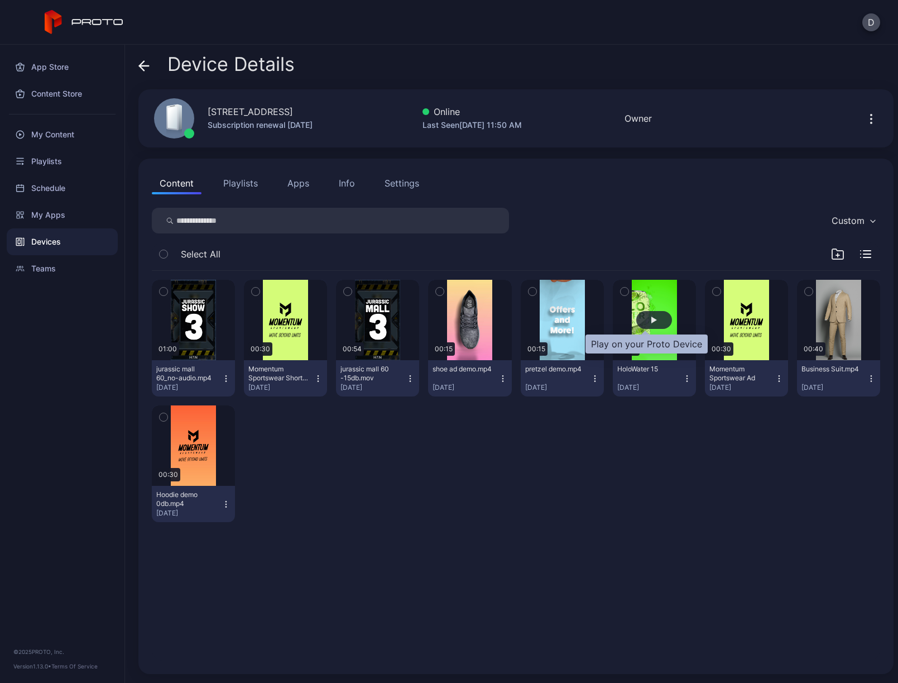
click at [651, 322] on div "button" at bounding box center [654, 319] width 6 height 7
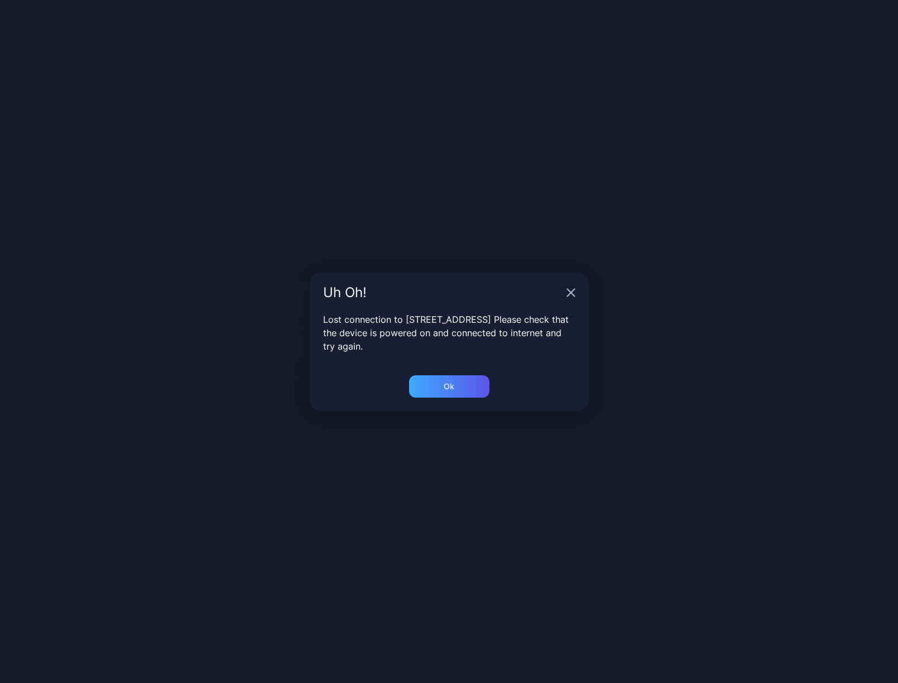
click at [438, 392] on div "Ok" at bounding box center [449, 386] width 80 height 22
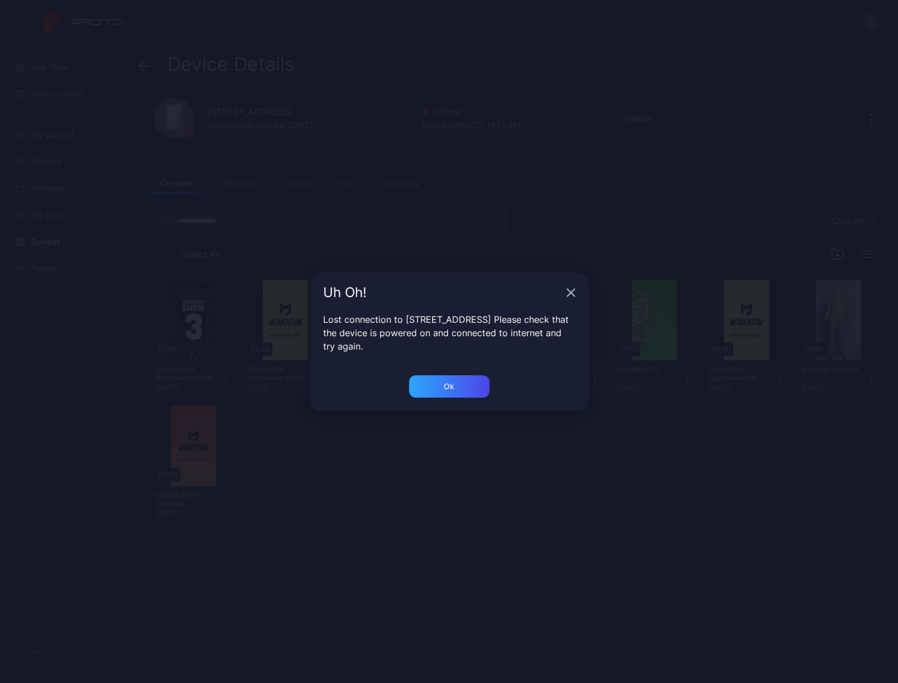
click at [147, 69] on div "Uh Oh! Lost connection to 043 North Star Mall TX B. Please check that the devic…" at bounding box center [449, 341] width 898 height 683
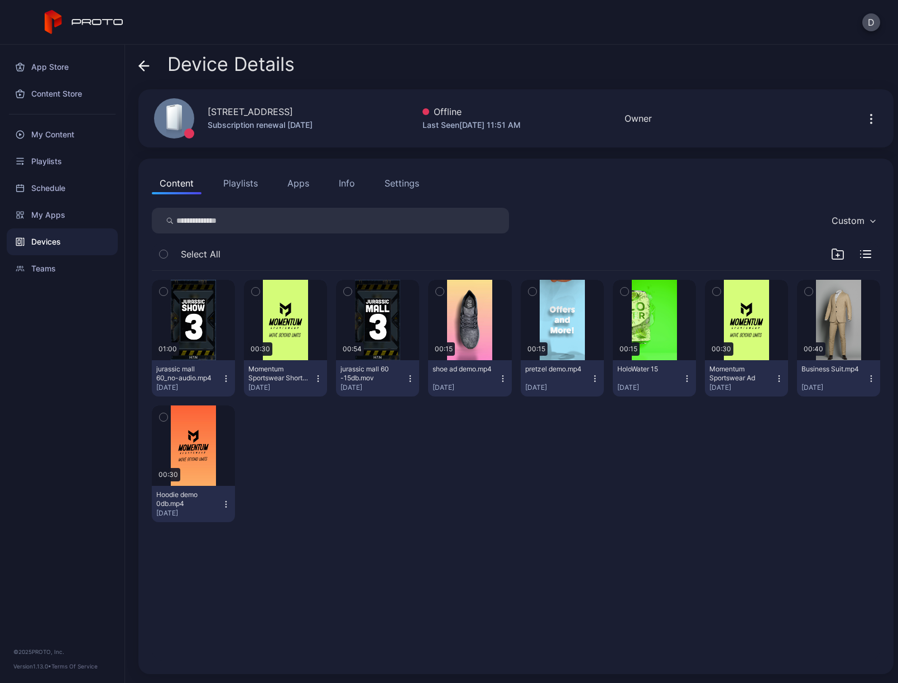
click at [145, 66] on icon at bounding box center [144, 66] width 9 height 0
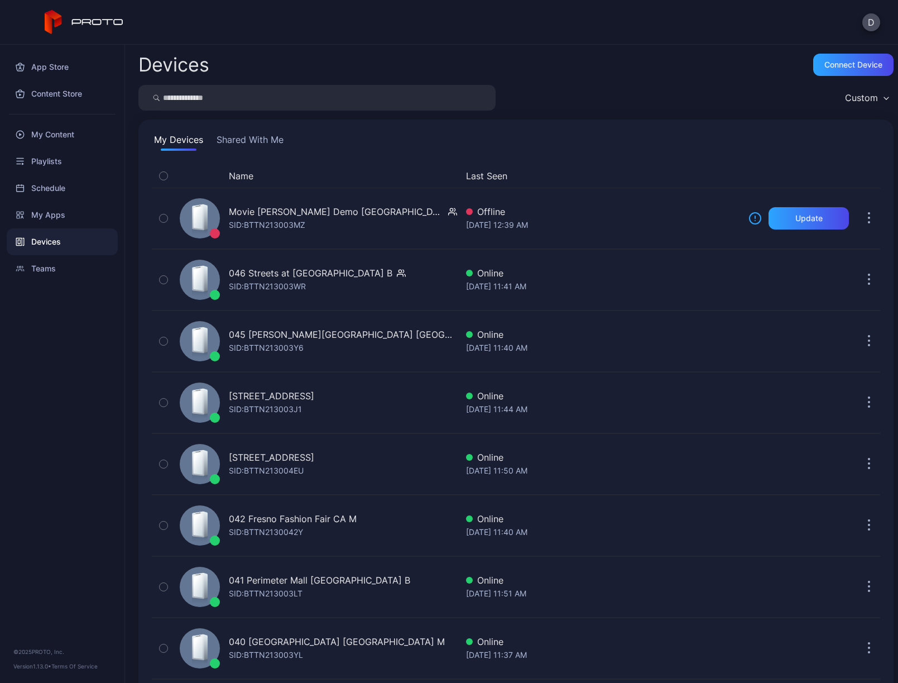
scroll to position [14, 0]
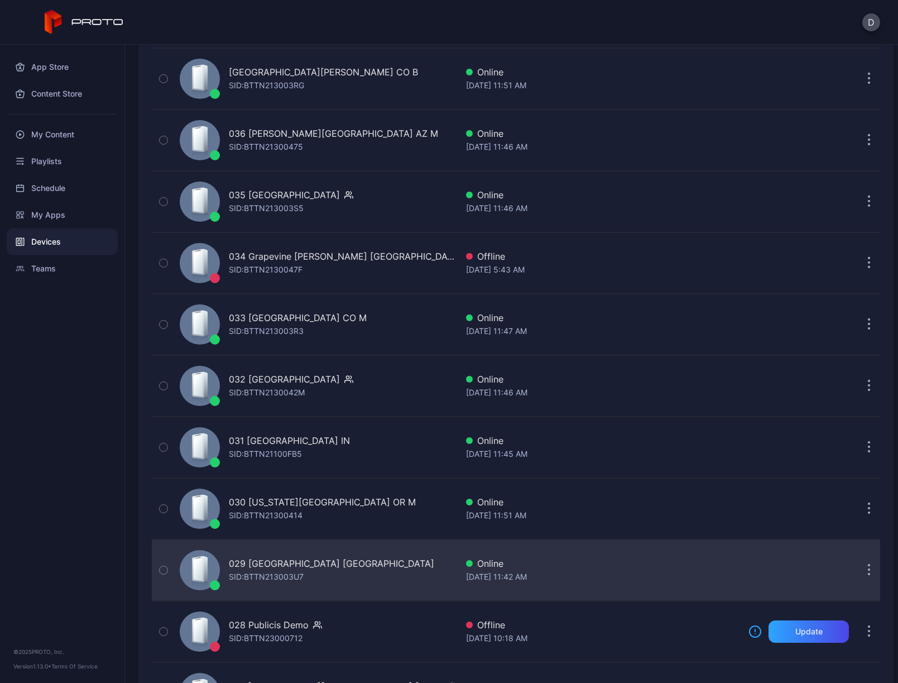
scroll to position [868, 0]
